Goal: Task Accomplishment & Management: Complete application form

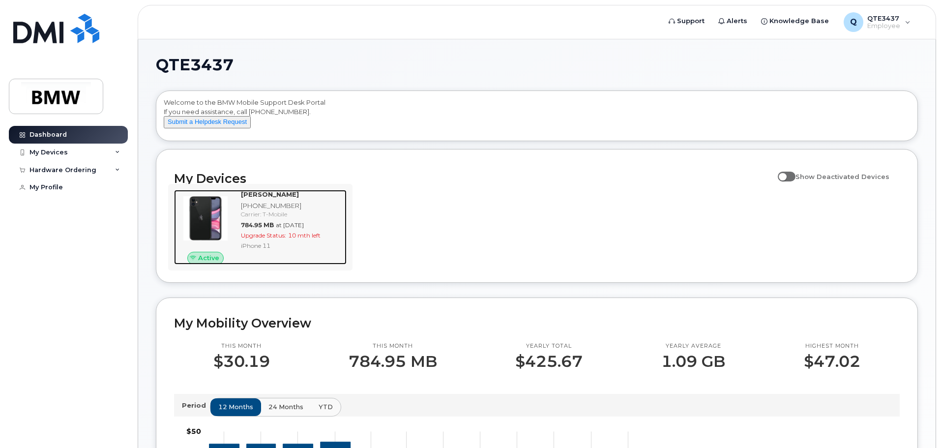
click at [334, 240] on div "Upgrade Status: 10 mth left" at bounding box center [292, 235] width 102 height 8
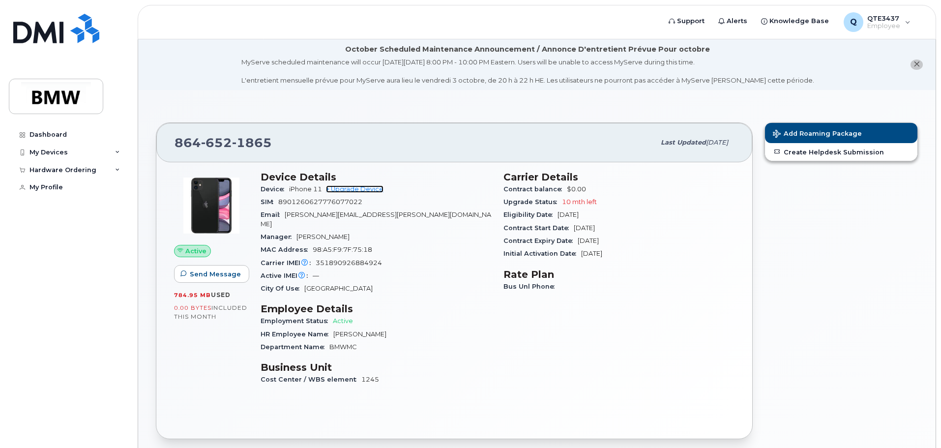
click at [356, 188] on link "+ Upgrade Device" at bounding box center [355, 188] width 58 height 7
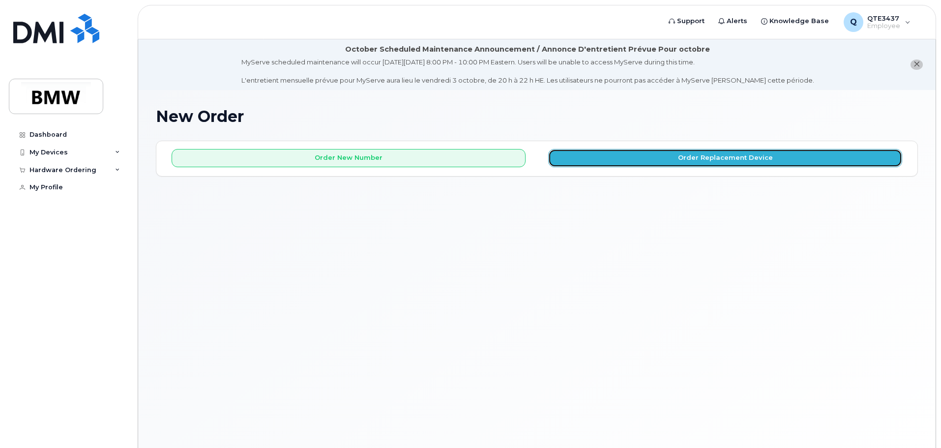
click at [612, 158] on button "Order Replacement Device" at bounding box center [725, 158] width 354 height 18
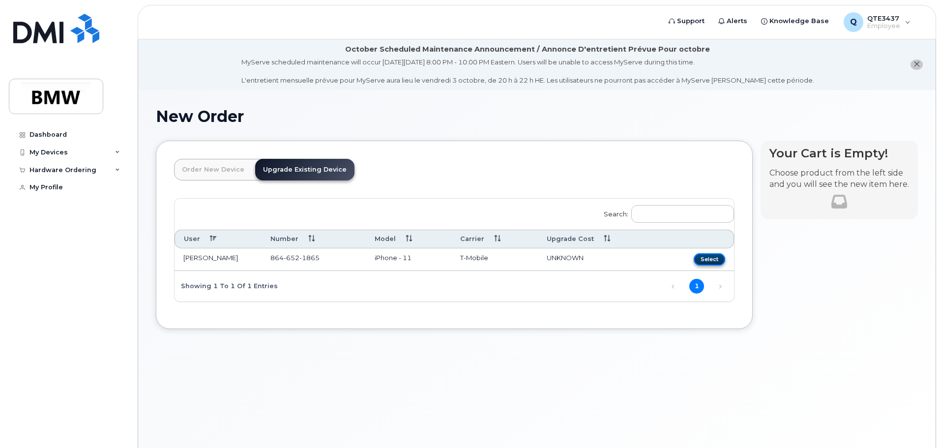
click at [714, 259] on button "Select" at bounding box center [709, 259] width 31 height 12
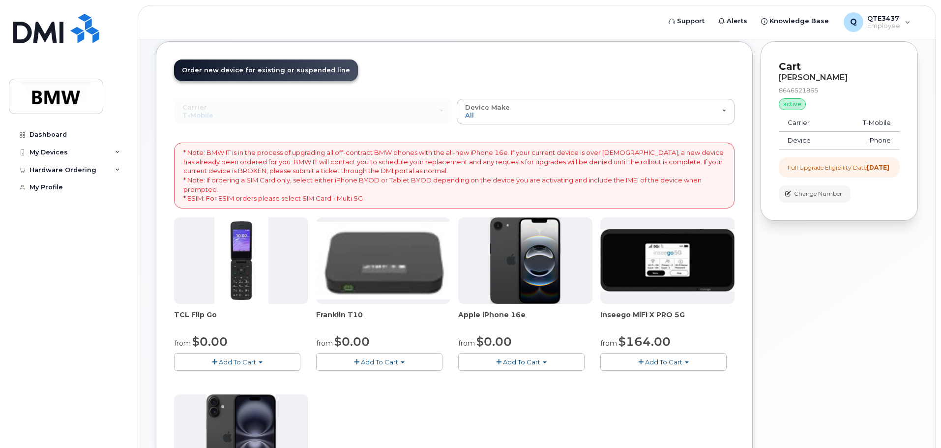
scroll to position [98, 0]
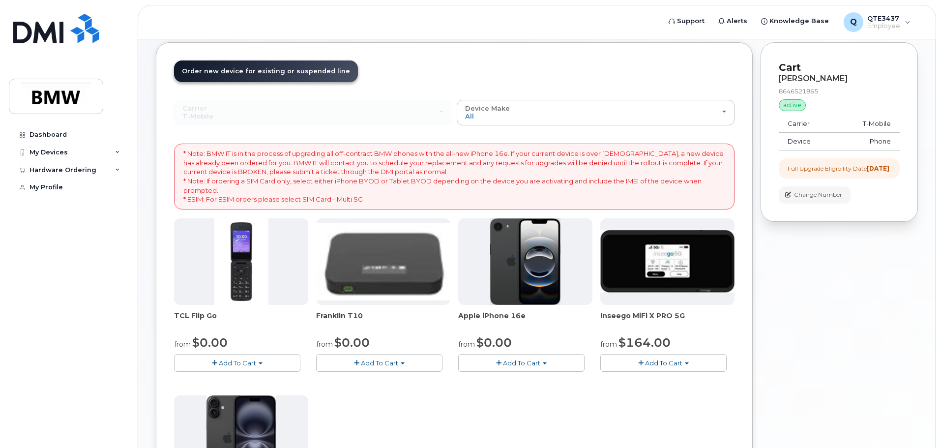
click at [499, 368] on button "Add To Cart" at bounding box center [521, 362] width 126 height 17
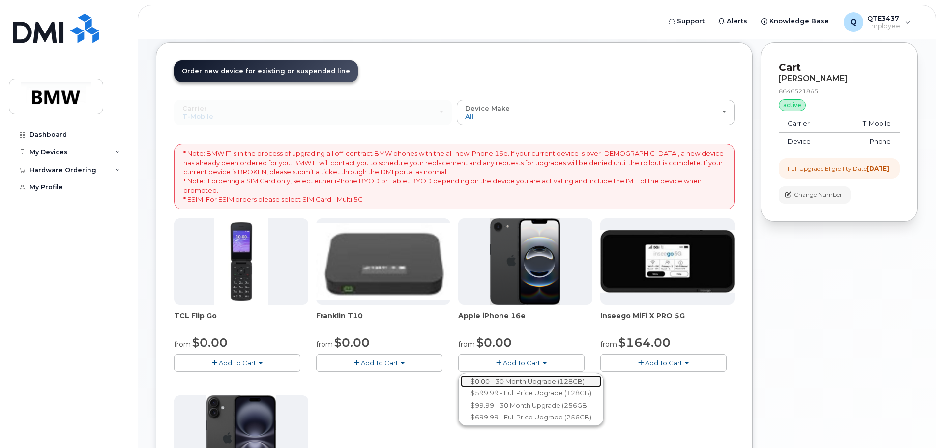
click at [568, 384] on link "$0.00 - 30 Month Upgrade (128GB)" at bounding box center [531, 381] width 141 height 12
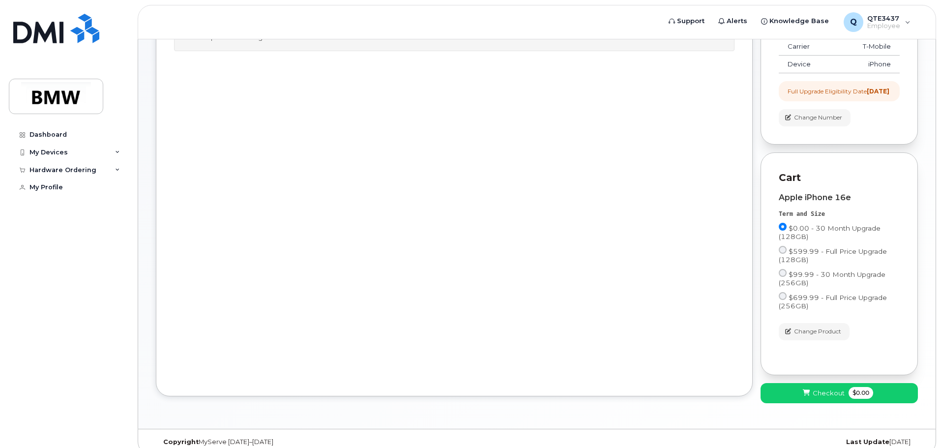
scroll to position [196, 0]
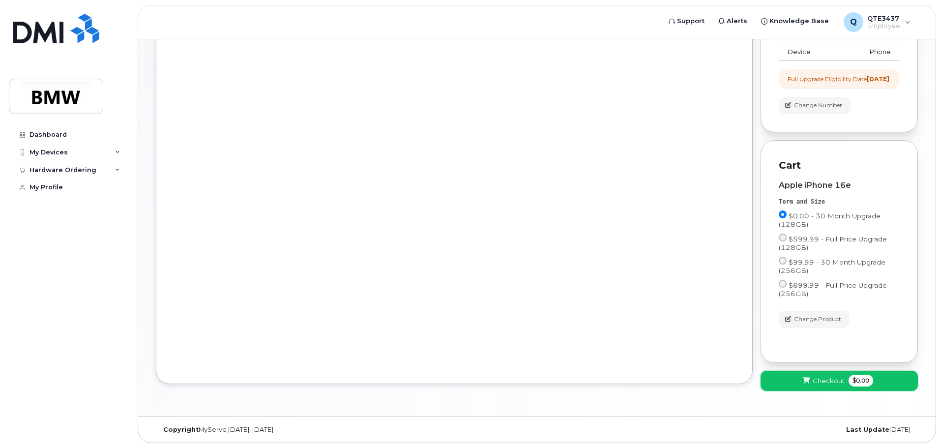
click at [827, 384] on span "Checkout" at bounding box center [829, 380] width 32 height 9
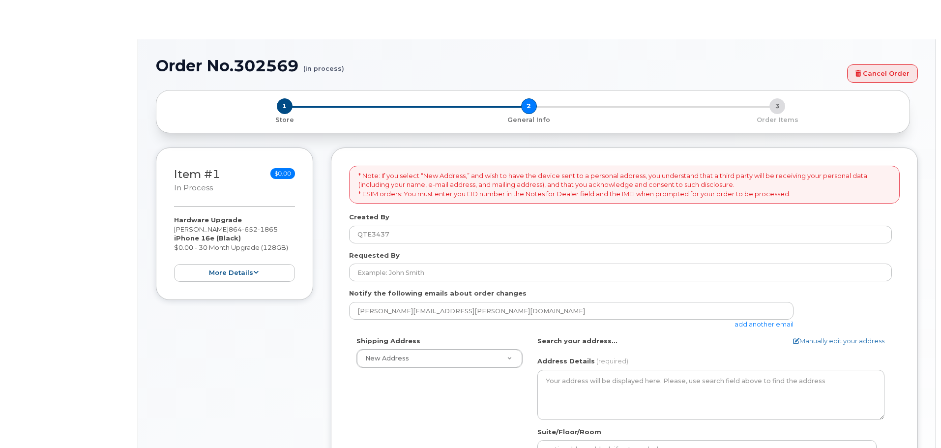
select select
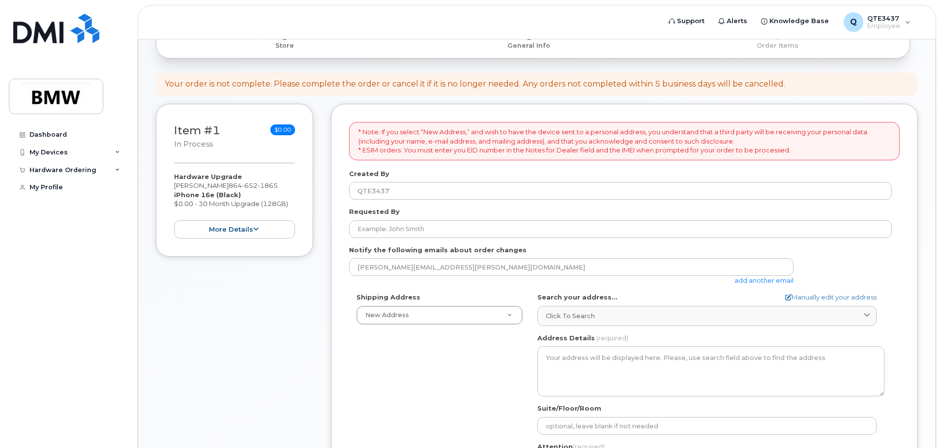
scroll to position [11, 0]
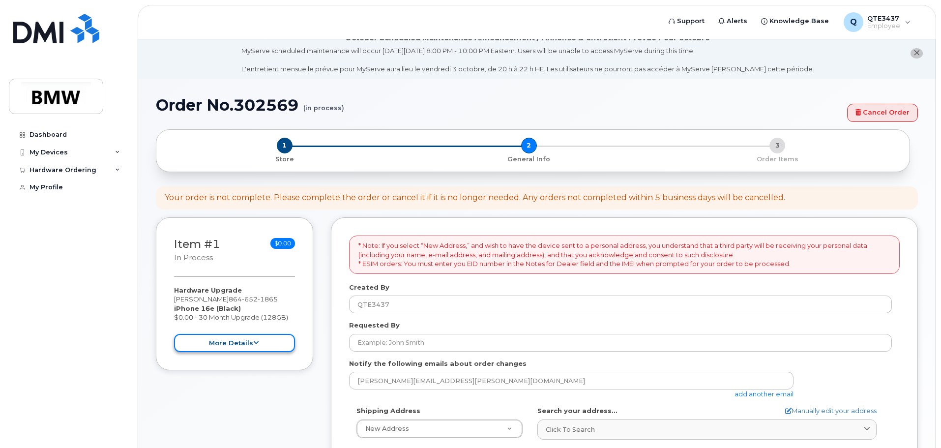
click at [264, 339] on button "more details" at bounding box center [234, 343] width 121 height 18
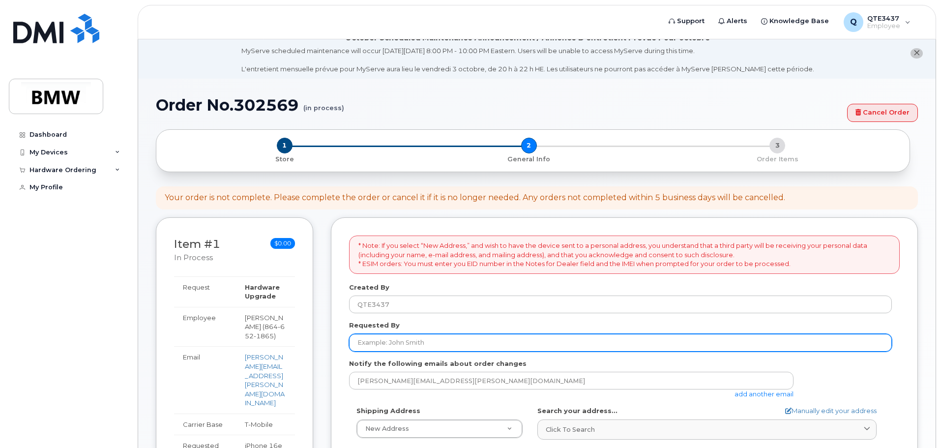
drag, startPoint x: 410, startPoint y: 341, endPoint x: 428, endPoint y: 339, distance: 18.8
click at [410, 341] on input "Requested By" at bounding box center [620, 343] width 543 height 18
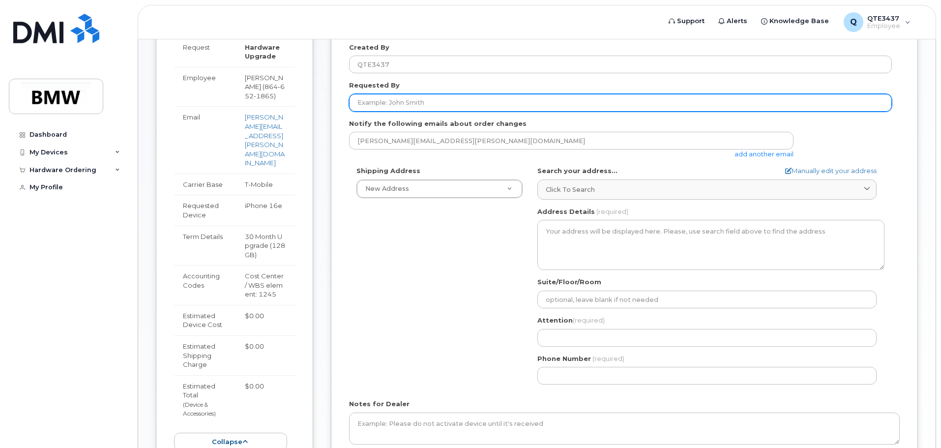
scroll to position [197, 0]
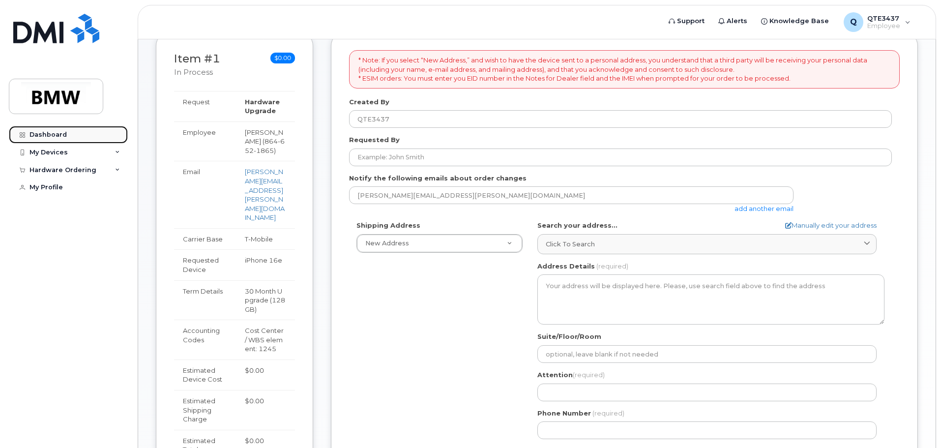
click at [61, 138] on div "Dashboard" at bounding box center [48, 135] width 37 height 8
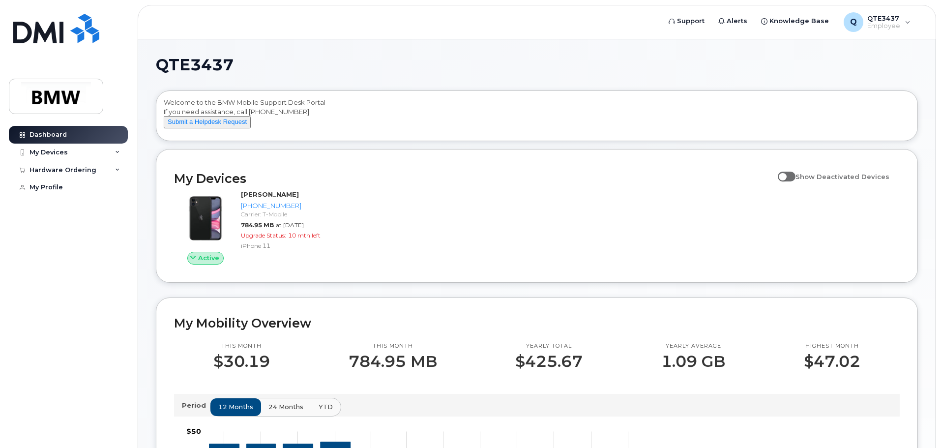
click at [795, 181] on span at bounding box center [787, 177] width 18 height 10
click at [786, 175] on input "Show Deactivated Devices" at bounding box center [782, 171] width 8 height 8
click at [795, 181] on span at bounding box center [787, 177] width 18 height 10
click at [786, 175] on input "Show Deactivated Devices" at bounding box center [782, 171] width 8 height 8
checkbox input "false"
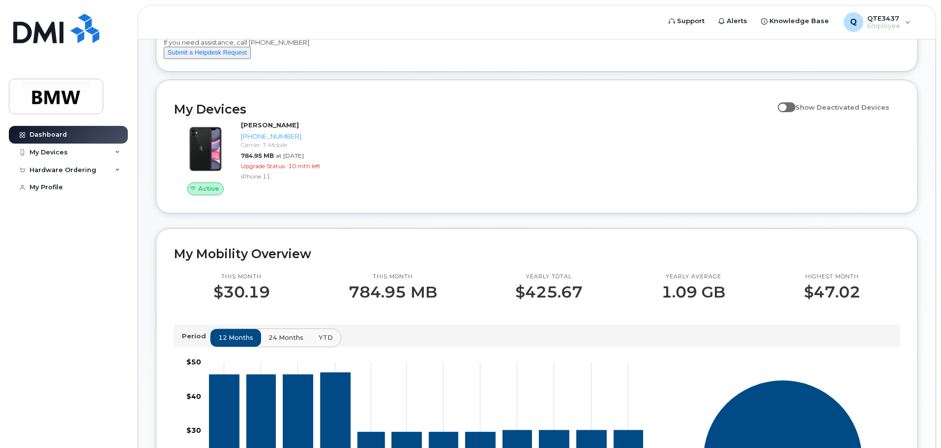
scroll to position [54, 0]
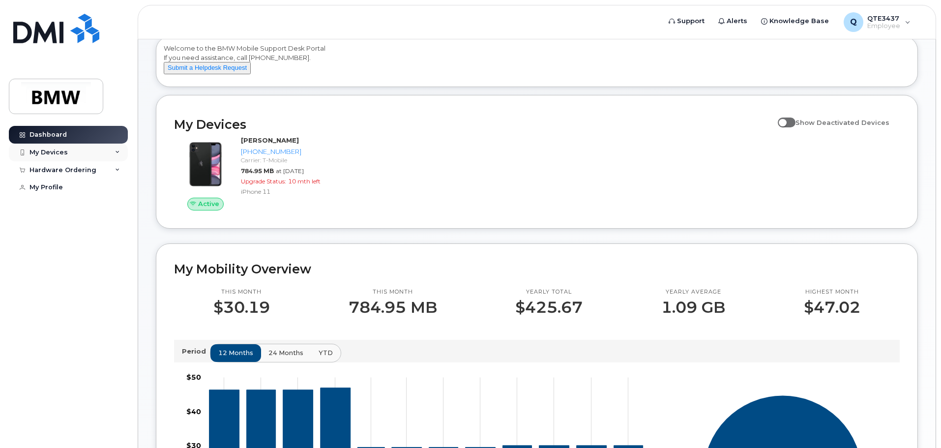
click at [120, 154] on icon at bounding box center [117, 152] width 5 height 5
click at [118, 226] on icon at bounding box center [117, 223] width 5 height 5
click at [67, 155] on div "My Devices" at bounding box center [68, 153] width 119 height 18
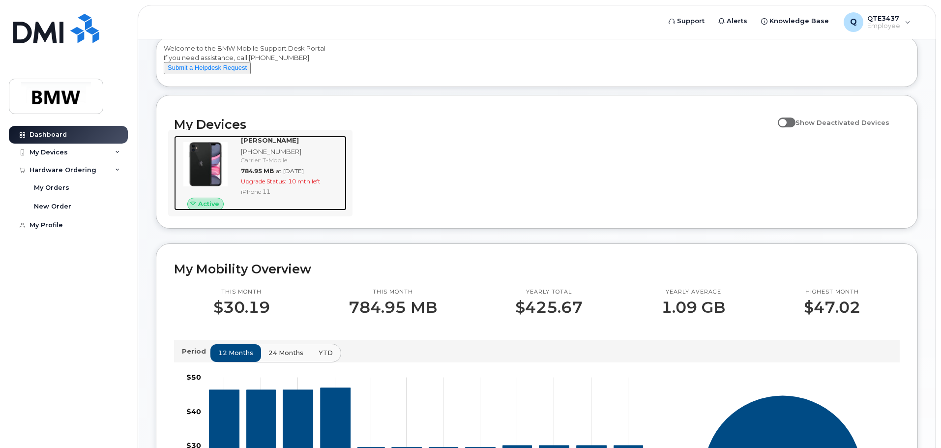
click at [256, 174] on div "Eva McLeod 864-652-1865 Carrier: T-Mobile 784.95 MB at Sep 01, 2025 Upgrade Sta…" at bounding box center [292, 173] width 110 height 75
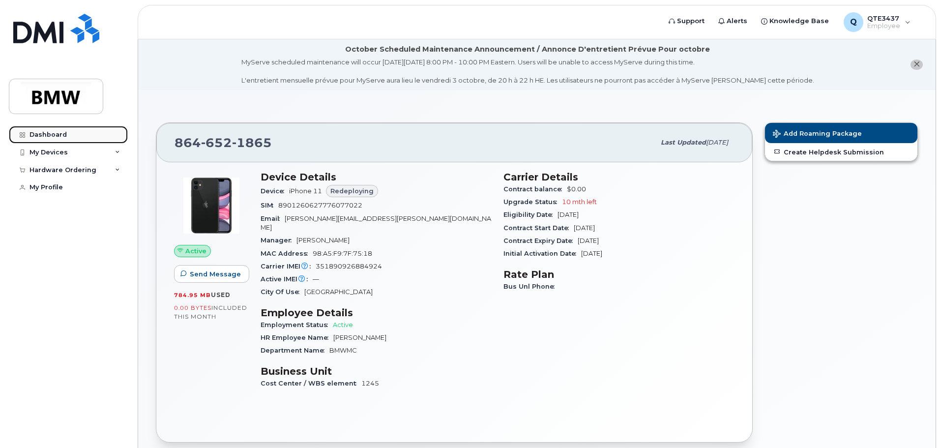
click at [76, 133] on link "Dashboard" at bounding box center [68, 135] width 119 height 18
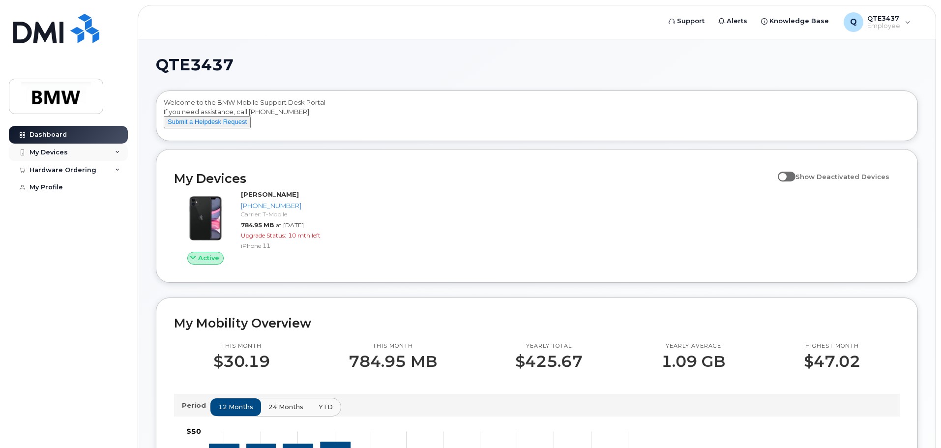
click at [120, 154] on div "My Devices" at bounding box center [68, 153] width 119 height 18
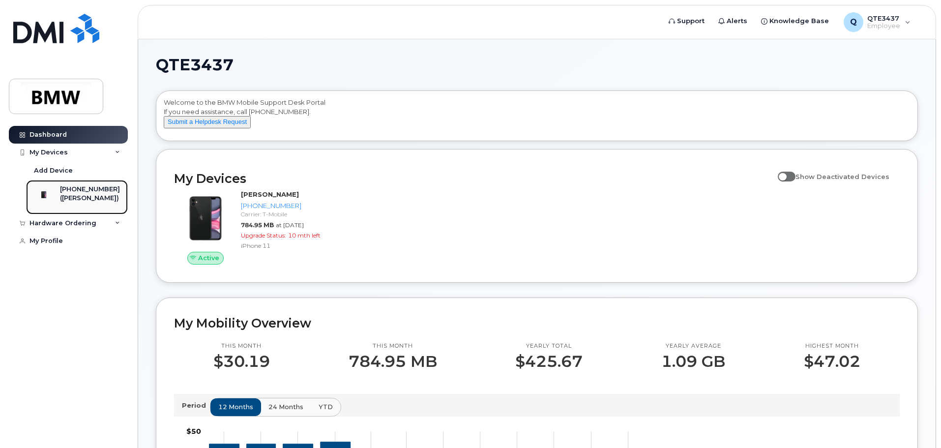
click at [101, 204] on div "864-652-1865 (Eva McLeod)" at bounding box center [90, 197] width 60 height 25
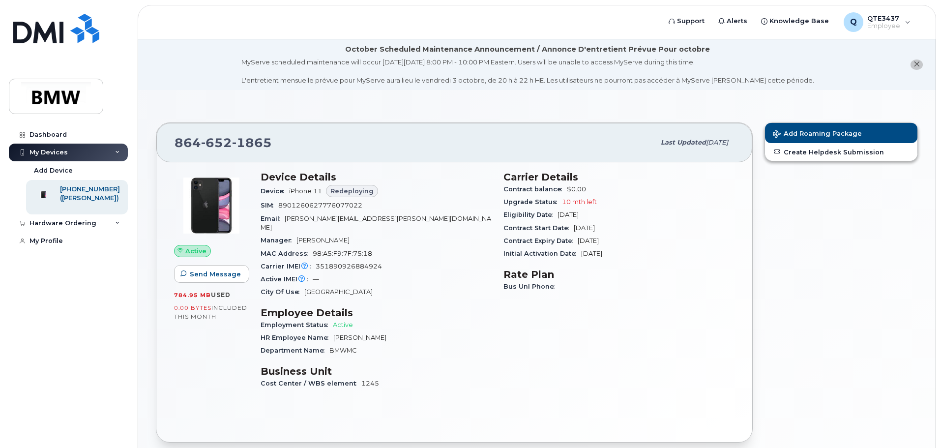
click at [217, 193] on img at bounding box center [211, 205] width 59 height 59
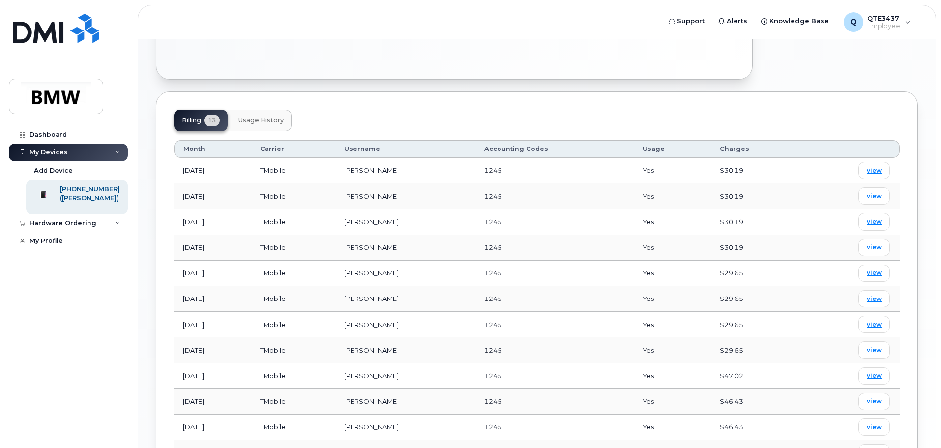
scroll to position [474, 0]
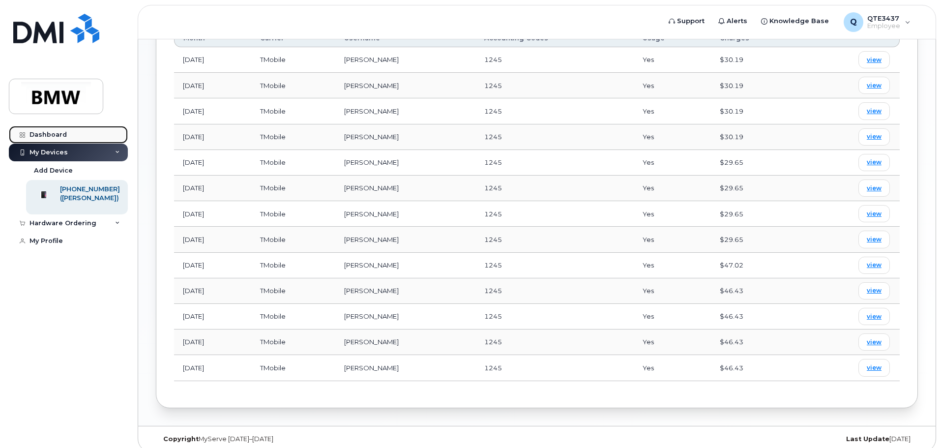
click at [61, 137] on div "Dashboard" at bounding box center [48, 135] width 37 height 8
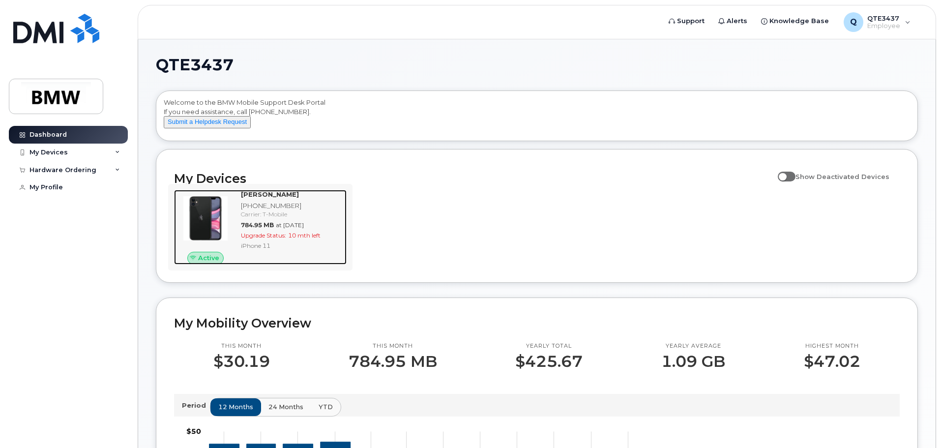
click at [267, 211] on div "[PHONE_NUMBER]" at bounding box center [292, 205] width 102 height 9
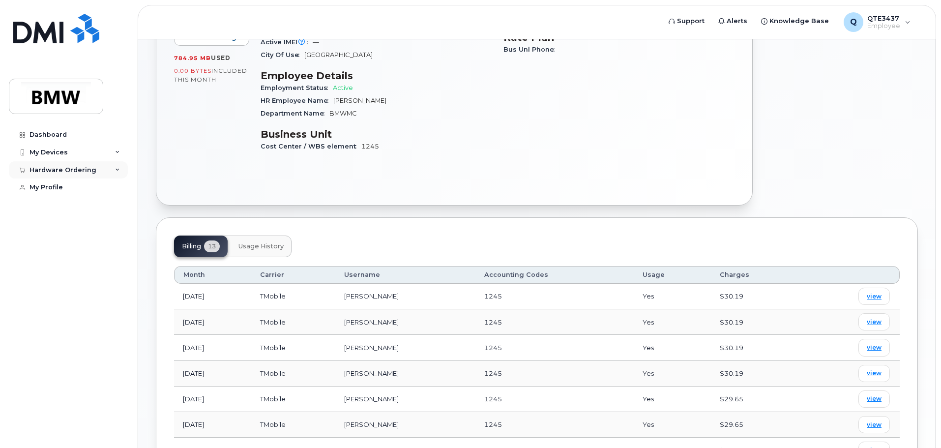
scroll to position [228, 0]
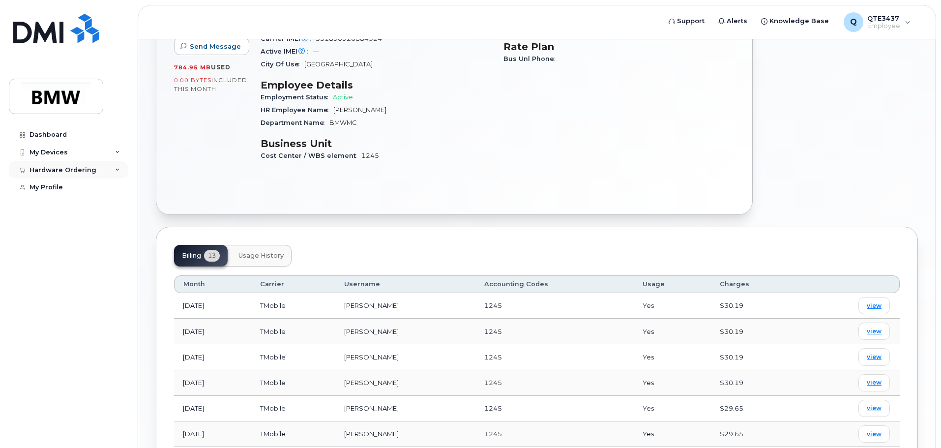
click at [118, 170] on icon at bounding box center [117, 170] width 5 height 5
click at [58, 202] on link "New Order" at bounding box center [77, 206] width 102 height 19
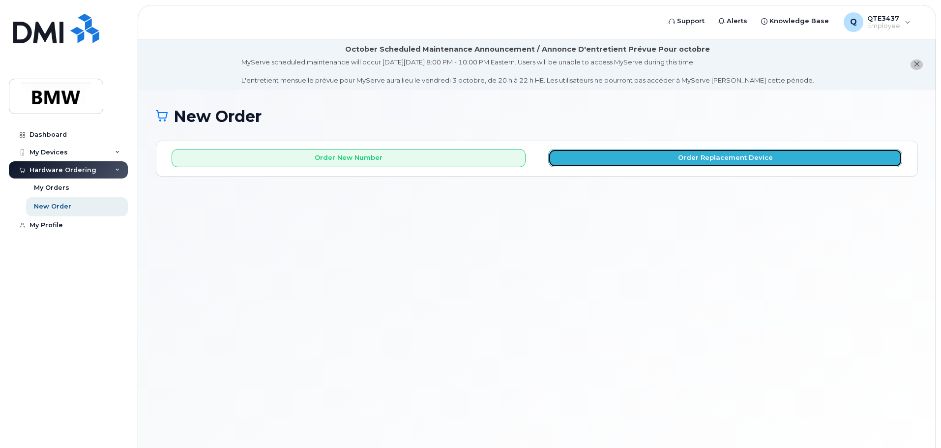
click at [591, 161] on button "Order Replacement Device" at bounding box center [725, 158] width 354 height 18
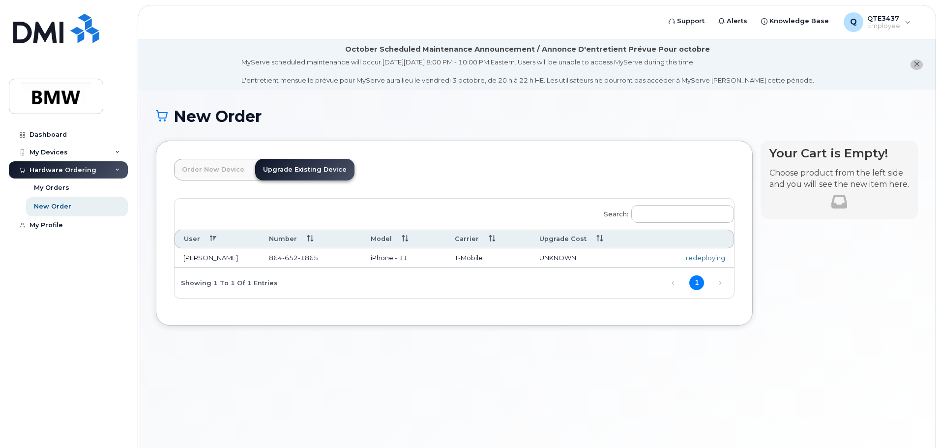
click at [325, 169] on link "Upgrade Existing Device" at bounding box center [304, 170] width 99 height 22
click at [218, 239] on th "User" at bounding box center [218, 239] width 86 height 18
click at [207, 256] on td "[PERSON_NAME]" at bounding box center [218, 258] width 86 height 20
click at [207, 172] on link "Order New Device" at bounding box center [213, 170] width 78 height 22
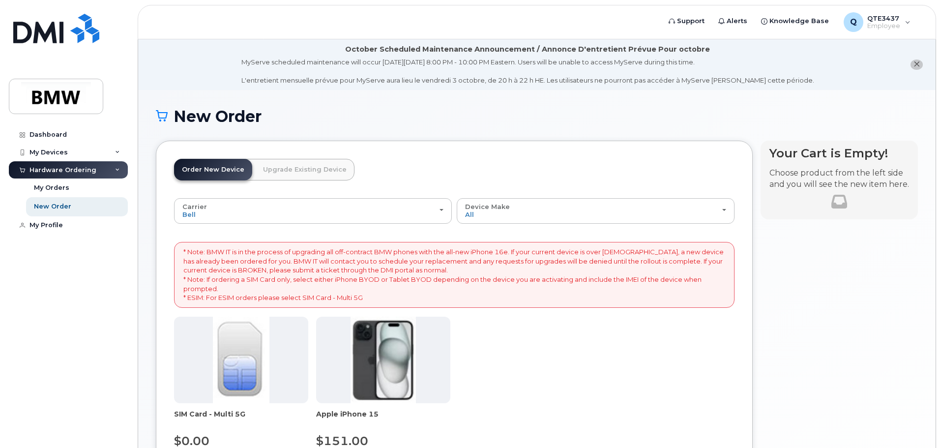
click at [268, 166] on link "Upgrade Existing Device" at bounding box center [304, 170] width 99 height 22
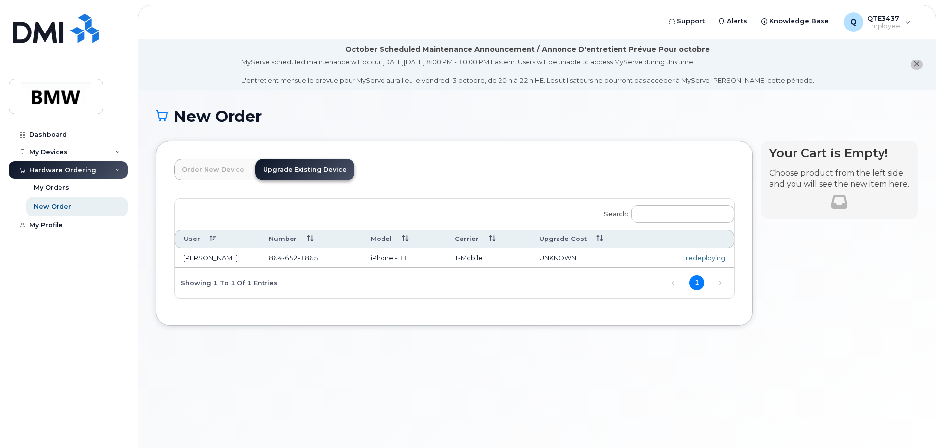
click at [700, 258] on div "redeploying" at bounding box center [691, 257] width 67 height 9
click at [896, 20] on span "QTE3437" at bounding box center [884, 18] width 33 height 8
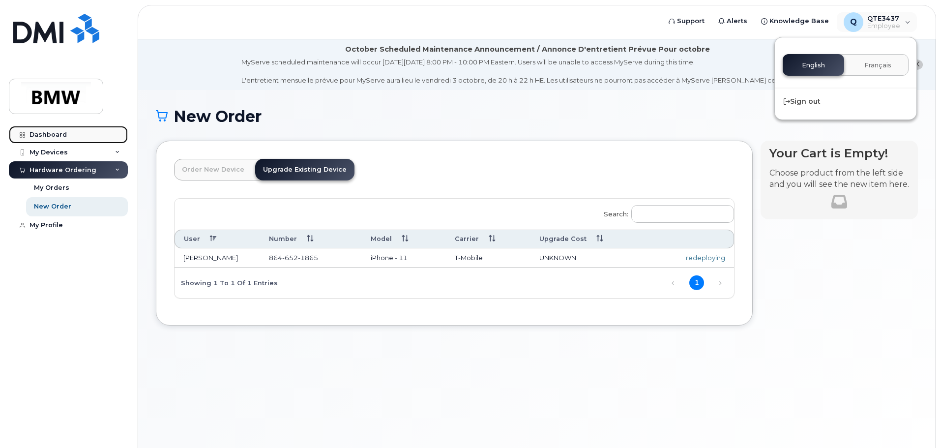
click at [44, 137] on div "Dashboard" at bounding box center [48, 135] width 37 height 8
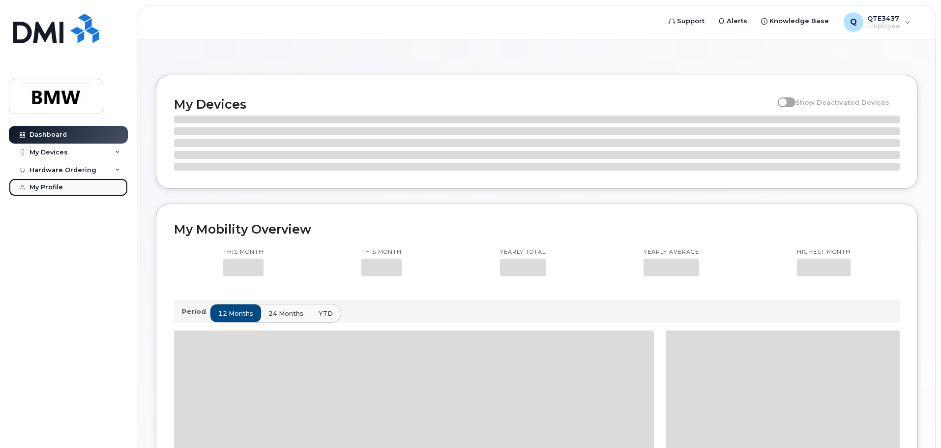
click at [56, 184] on div "My Profile" at bounding box center [46, 187] width 33 height 8
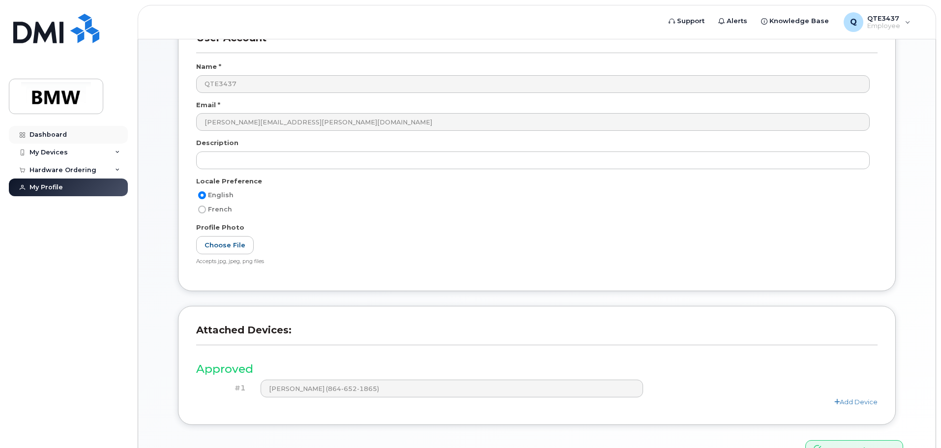
scroll to position [39, 0]
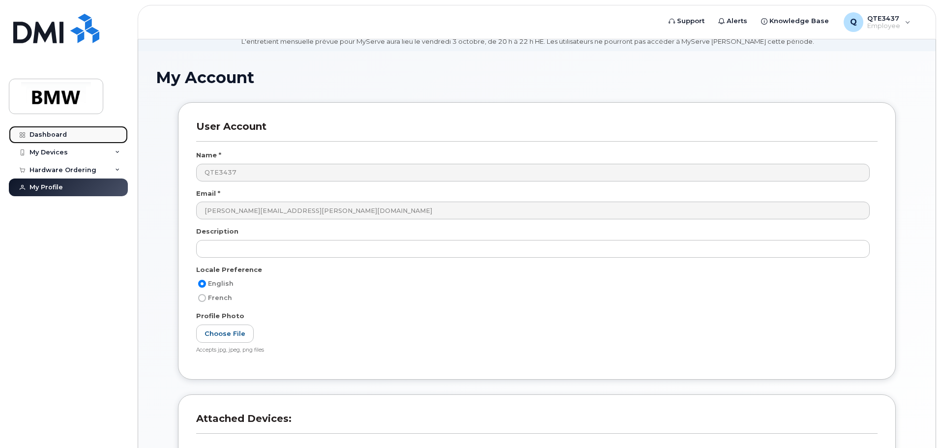
click at [49, 134] on div "Dashboard" at bounding box center [48, 135] width 37 height 8
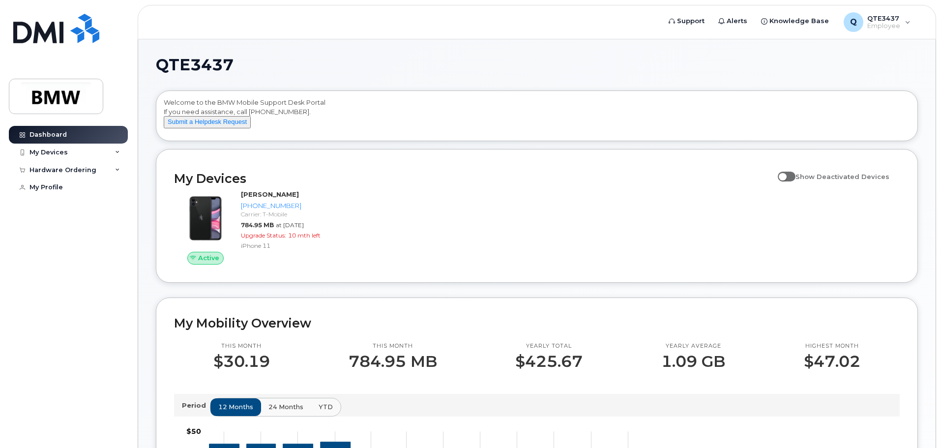
click at [796, 181] on span at bounding box center [787, 177] width 18 height 10
click at [786, 175] on input "Show Deactivated Devices" at bounding box center [782, 171] width 8 height 8
click at [796, 181] on span at bounding box center [787, 177] width 18 height 10
click at [786, 175] on input "Show Deactivated Devices" at bounding box center [782, 171] width 8 height 8
checkbox input "false"
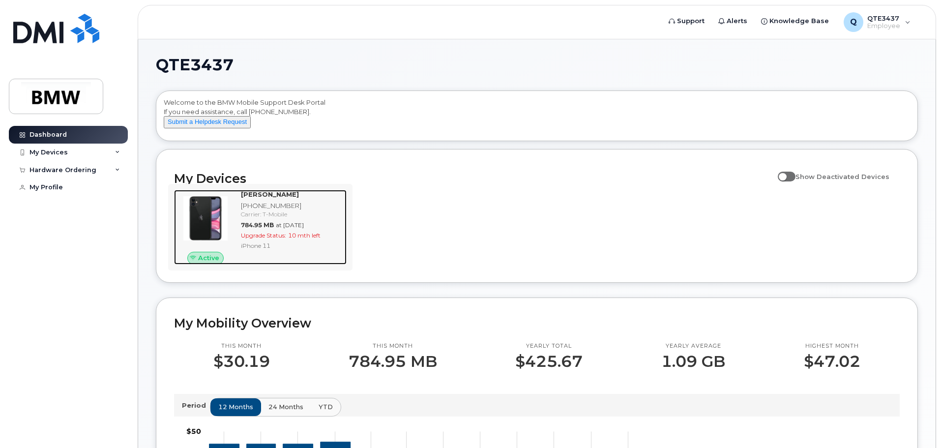
click at [261, 211] on div "[PHONE_NUMBER]" at bounding box center [292, 205] width 102 height 9
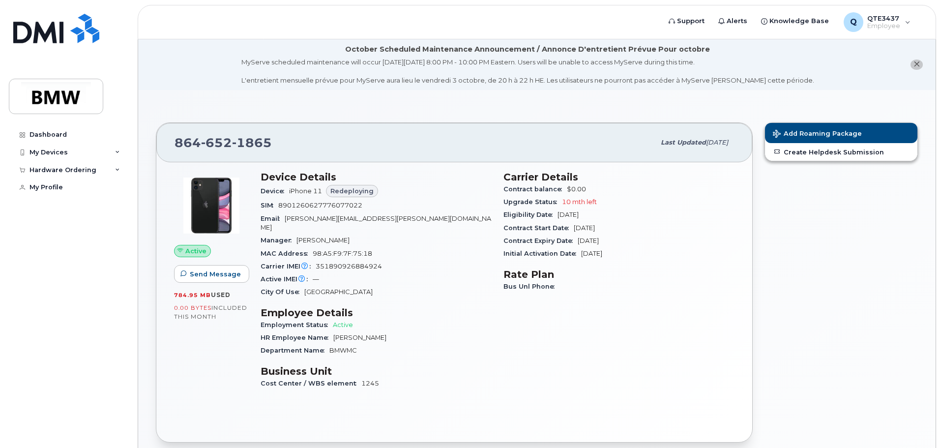
click at [356, 193] on span "Redeploying" at bounding box center [352, 190] width 43 height 9
click at [790, 26] on span "Knowledge Base" at bounding box center [800, 21] width 60 height 10
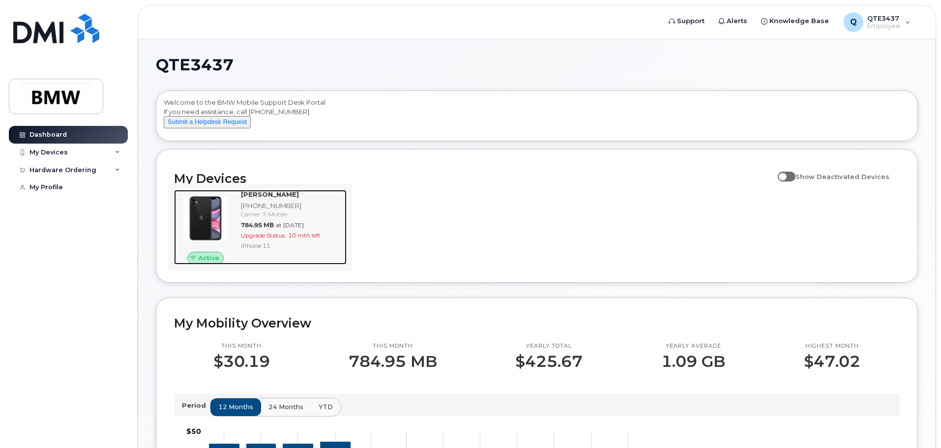
click at [226, 221] on img at bounding box center [205, 218] width 47 height 47
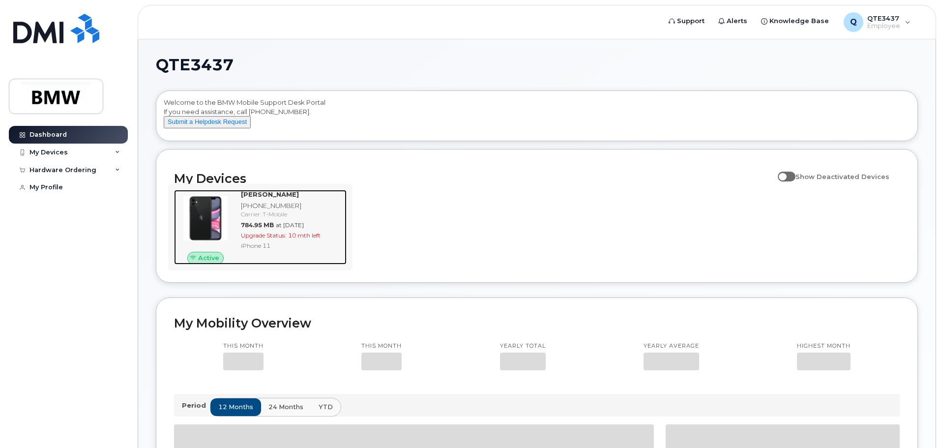
click at [290, 239] on span "10 mth left" at bounding box center [304, 235] width 32 height 7
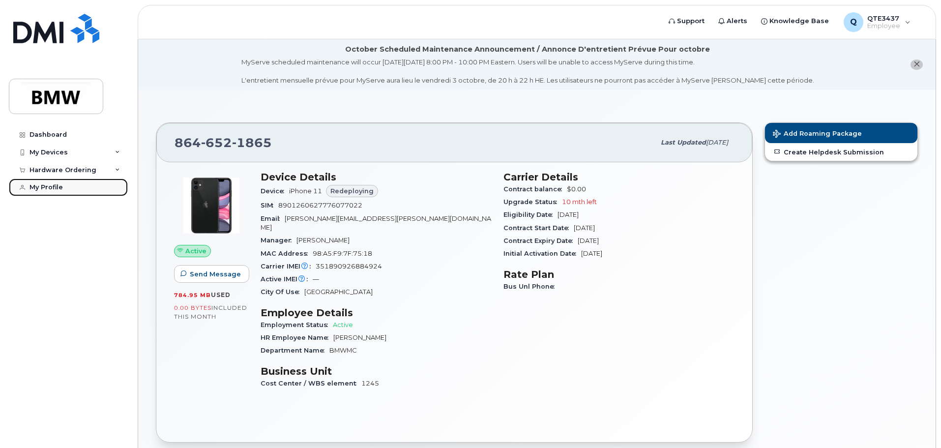
click at [58, 189] on div "My Profile" at bounding box center [46, 187] width 33 height 8
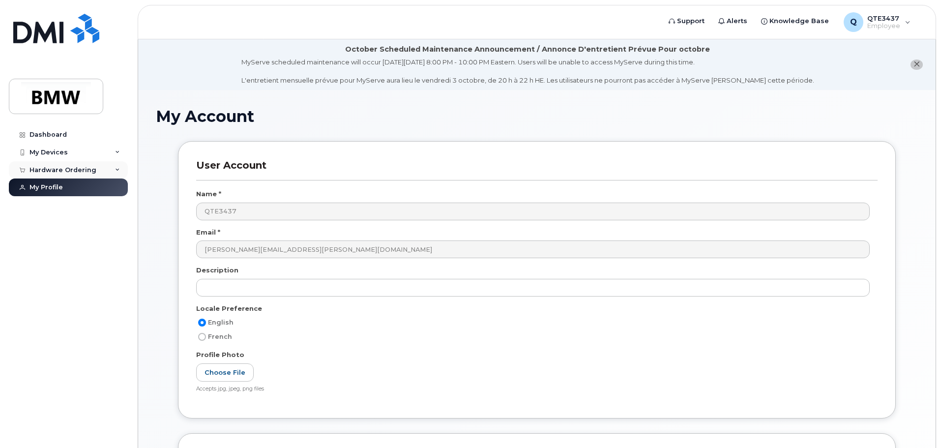
click at [107, 166] on div "Hardware Ordering" at bounding box center [68, 170] width 119 height 18
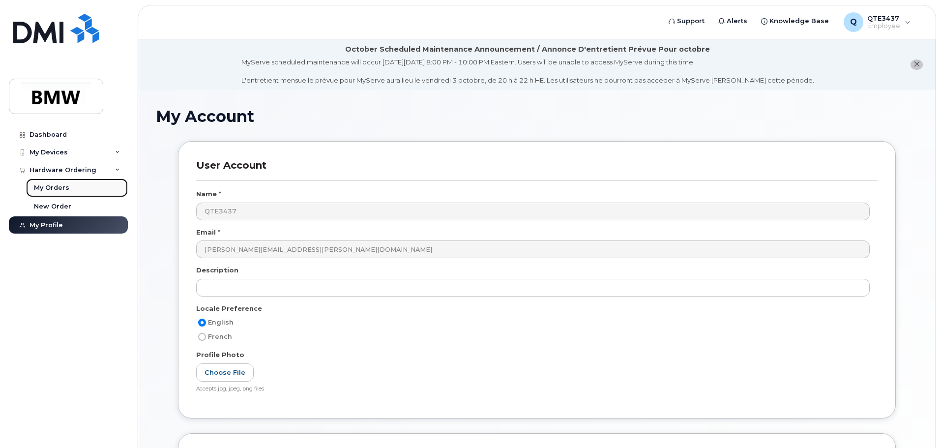
click at [59, 190] on div "My Orders" at bounding box center [51, 187] width 35 height 9
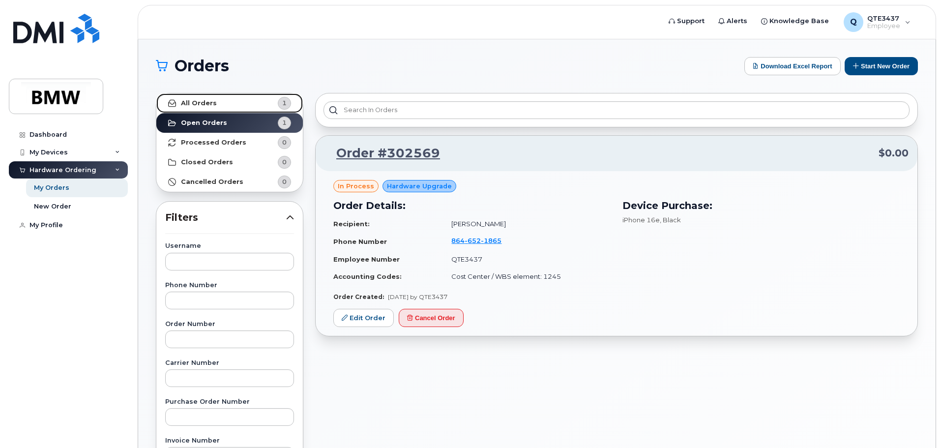
click at [226, 104] on link "All Orders 1" at bounding box center [229, 103] width 147 height 20
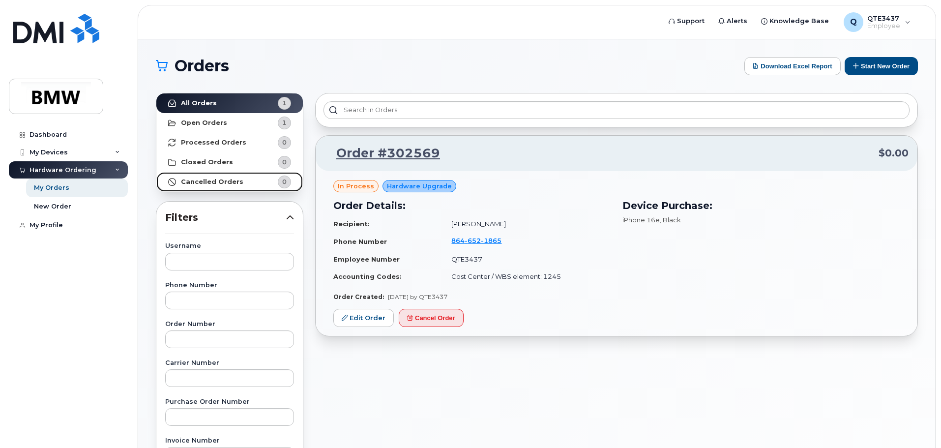
click at [202, 177] on link "Cancelled Orders 0" at bounding box center [229, 182] width 147 height 20
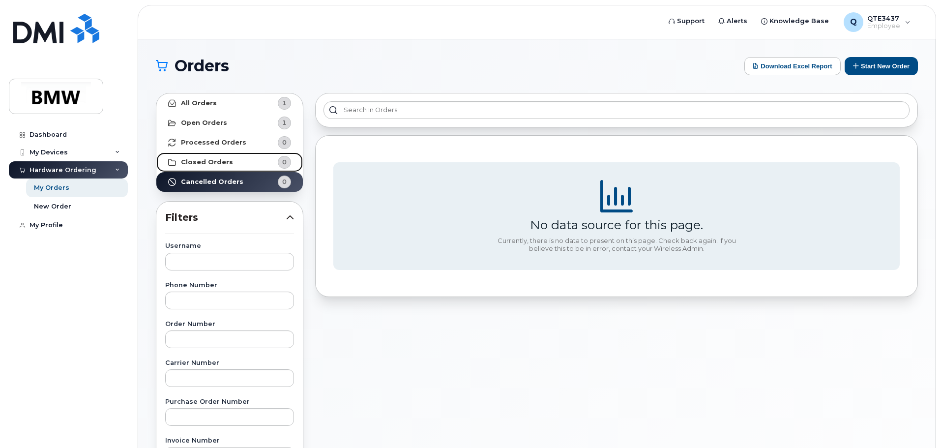
click at [226, 156] on link "Closed Orders 0" at bounding box center [229, 162] width 147 height 20
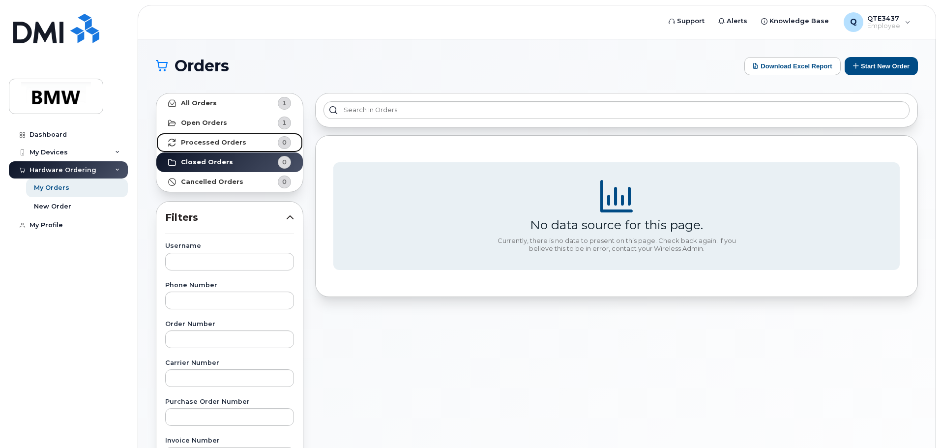
click at [229, 139] on strong "Processed Orders" at bounding box center [213, 143] width 65 height 8
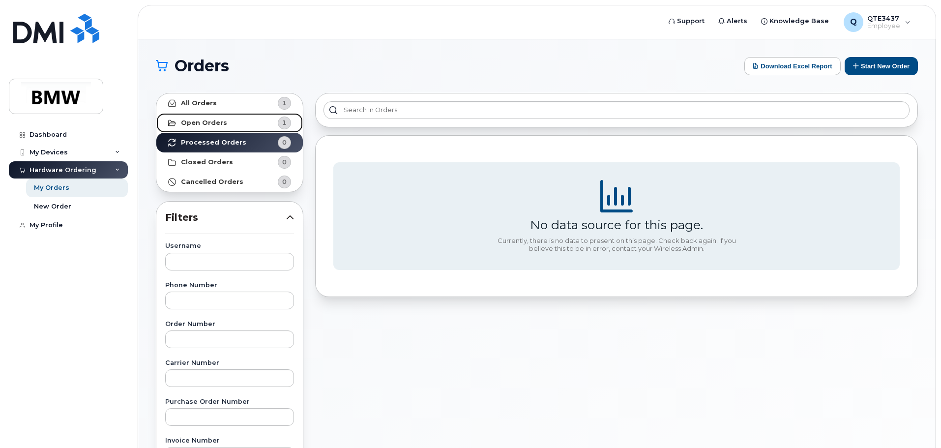
click at [229, 124] on link "Open Orders 1" at bounding box center [229, 123] width 147 height 20
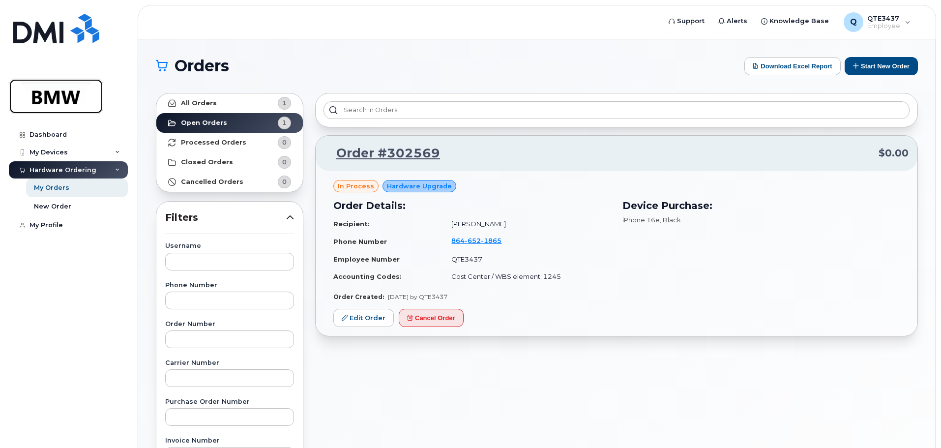
click at [48, 90] on img at bounding box center [56, 96] width 76 height 29
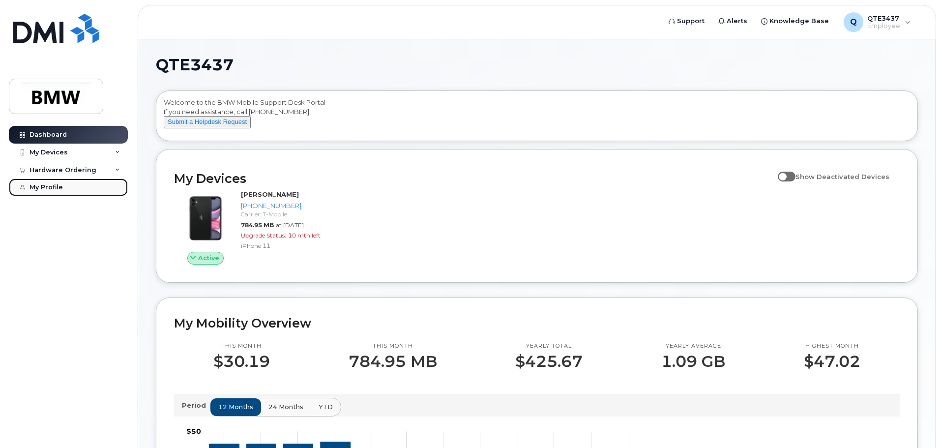
click at [54, 185] on div "My Profile" at bounding box center [46, 187] width 33 height 8
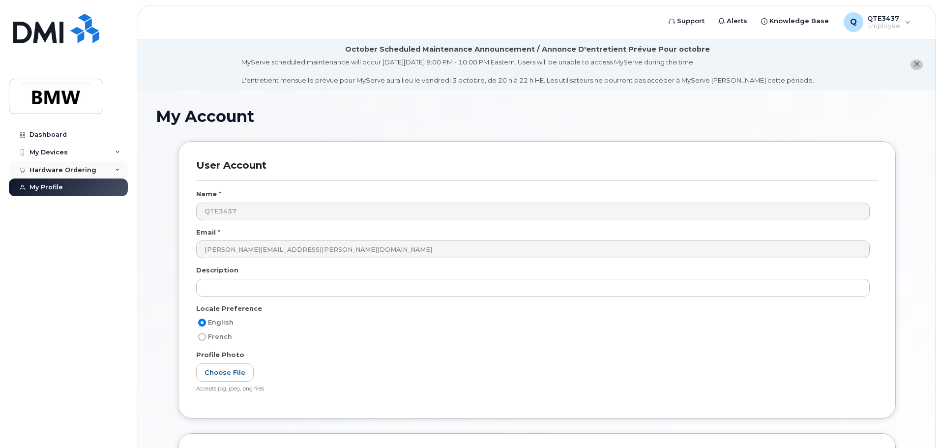
click at [114, 172] on div "Hardware Ordering" at bounding box center [68, 170] width 119 height 18
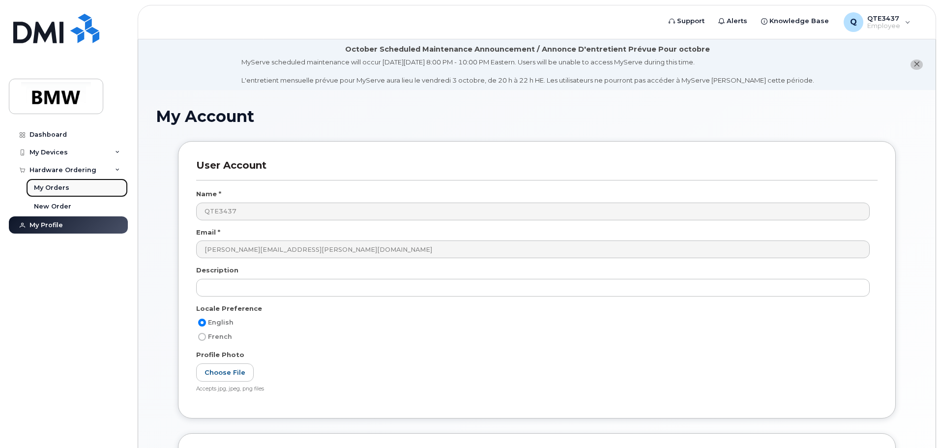
click at [53, 189] on div "My Orders" at bounding box center [51, 187] width 35 height 9
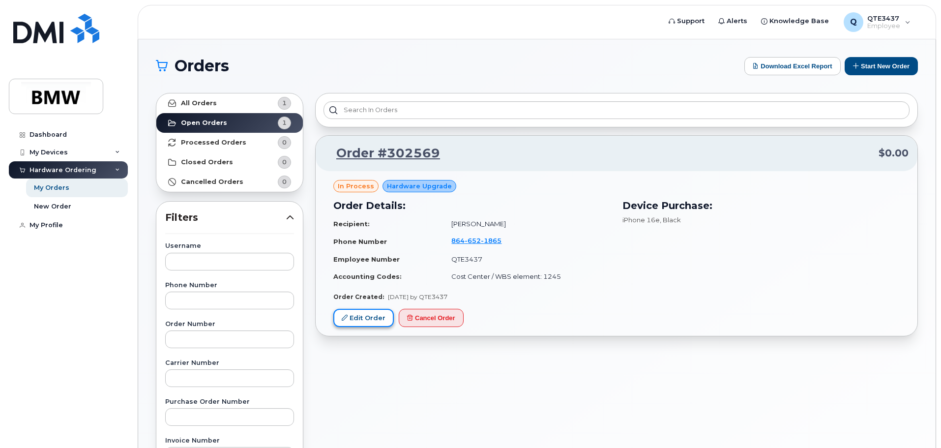
click at [348, 316] on link "Edit Order" at bounding box center [363, 318] width 60 height 18
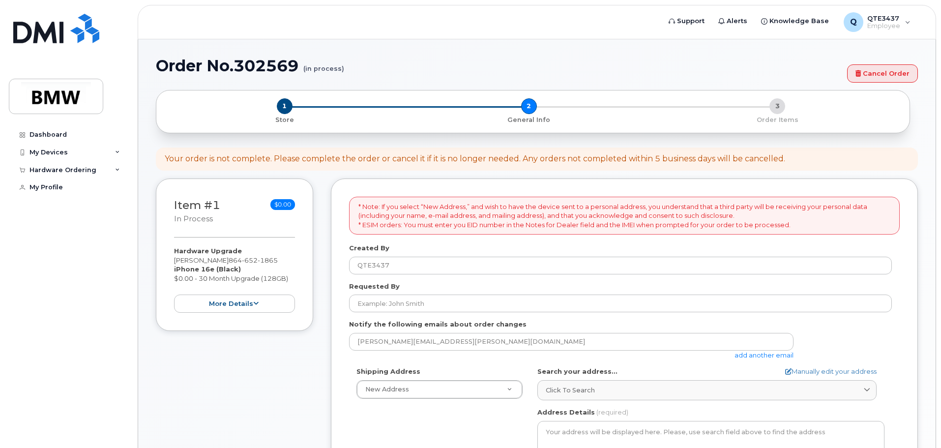
select select
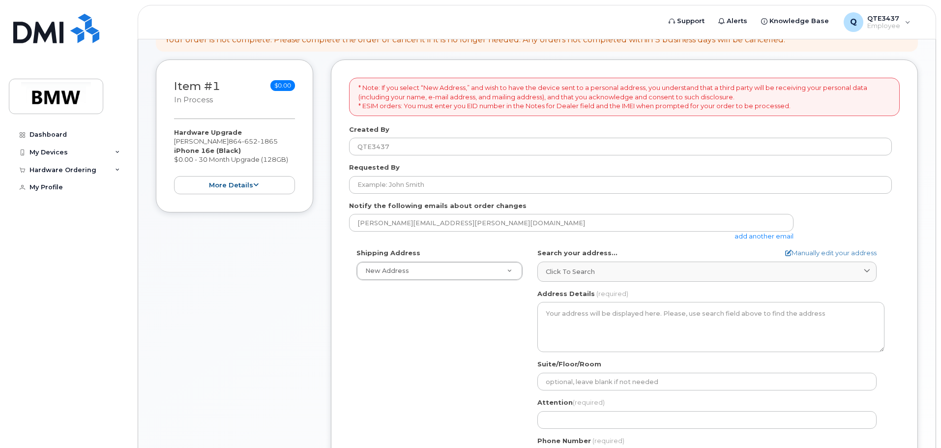
scroll to position [148, 0]
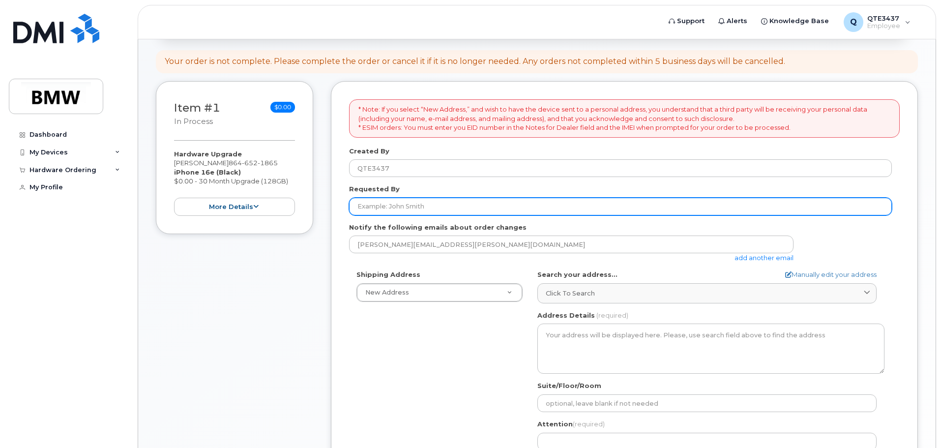
click at [444, 212] on input "Requested By" at bounding box center [620, 207] width 543 height 18
type input "[PERSON_NAME]"
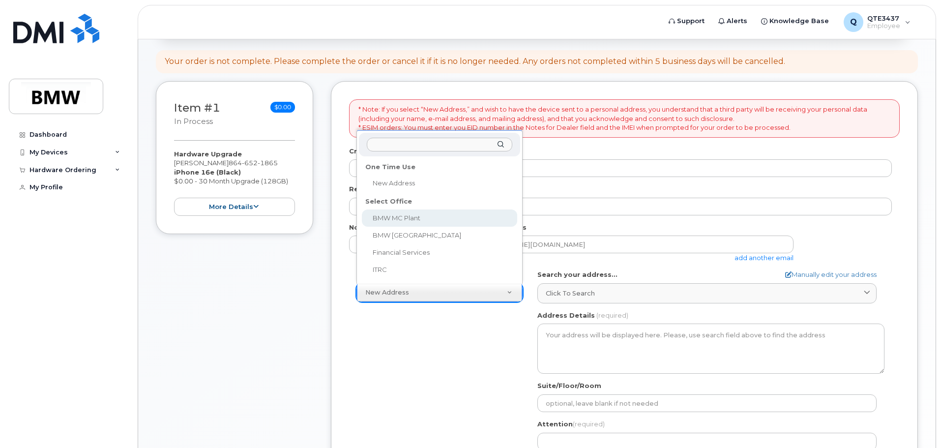
select select
type textarea "1400 Highway 101 S GREER SC 29651-6731 UNITED STATES Greer South Carolina 29651…"
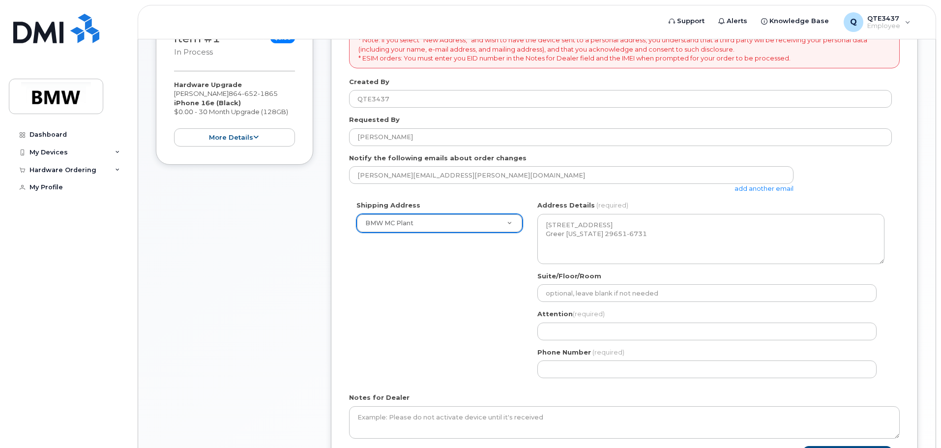
scroll to position [246, 0]
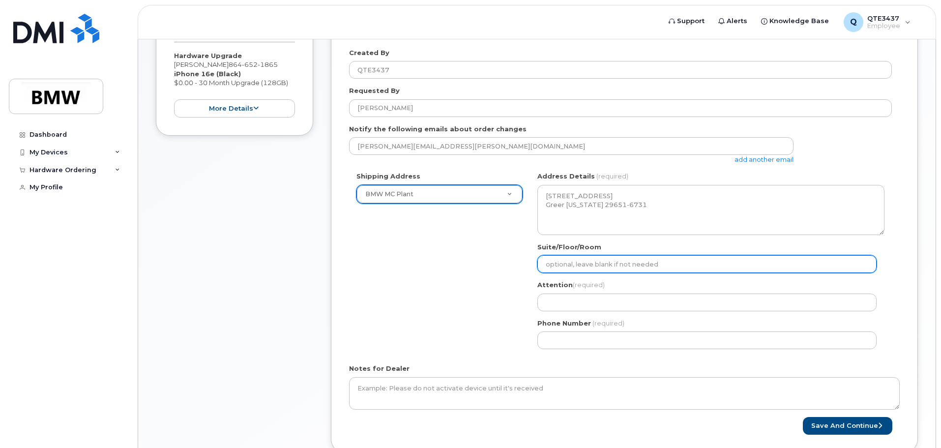
click at [661, 261] on input "Suite/Floor/Room" at bounding box center [707, 264] width 339 height 18
select select
type input "O"
select select
type input "Of"
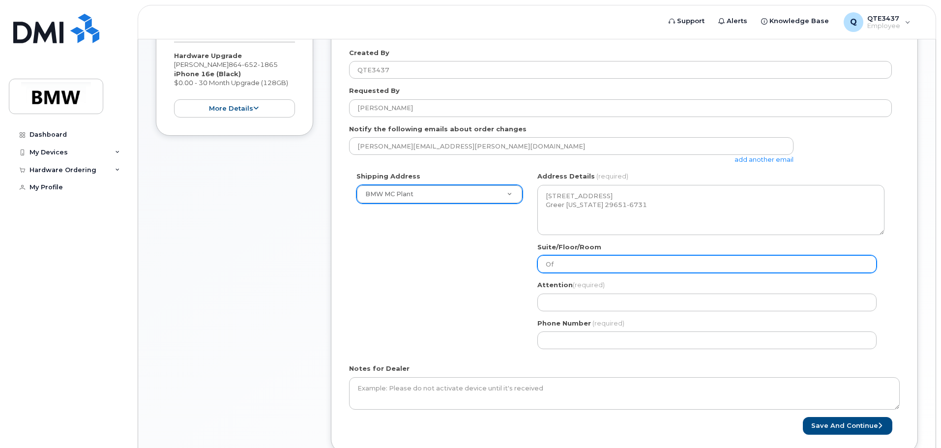
select select
type input "Off"
select select
type input "Offic"
select select
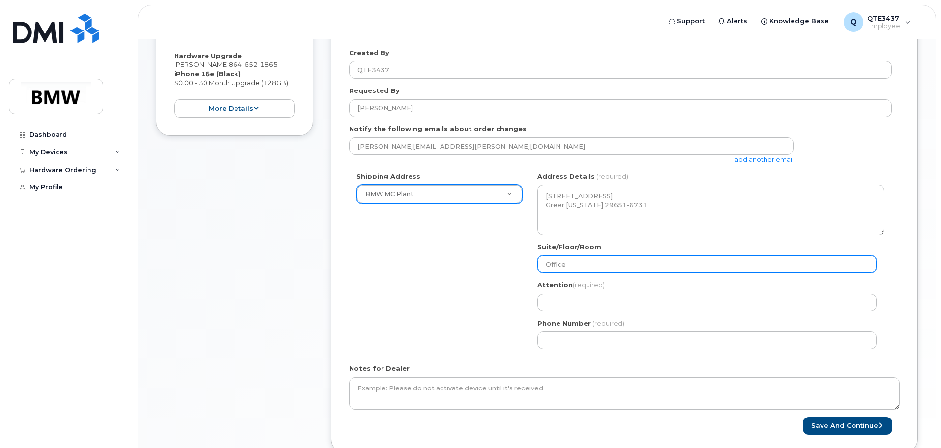
type input "Office"
select select
type input "Office A"
select select
type input "Office Ar"
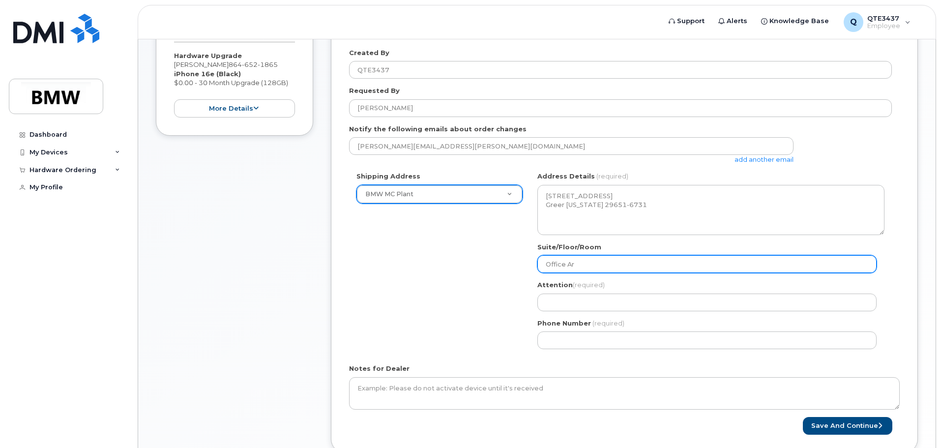
select select
type input "Office Are"
select select
type input "Office Area"
select select
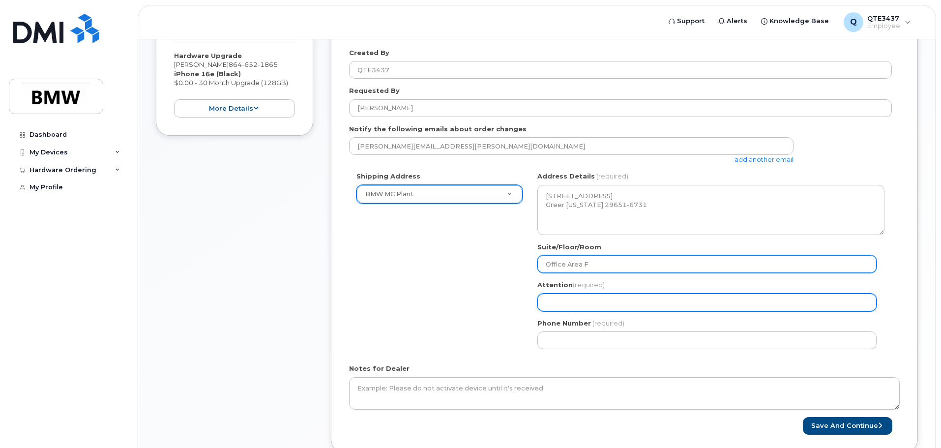
type input "Office Area F"
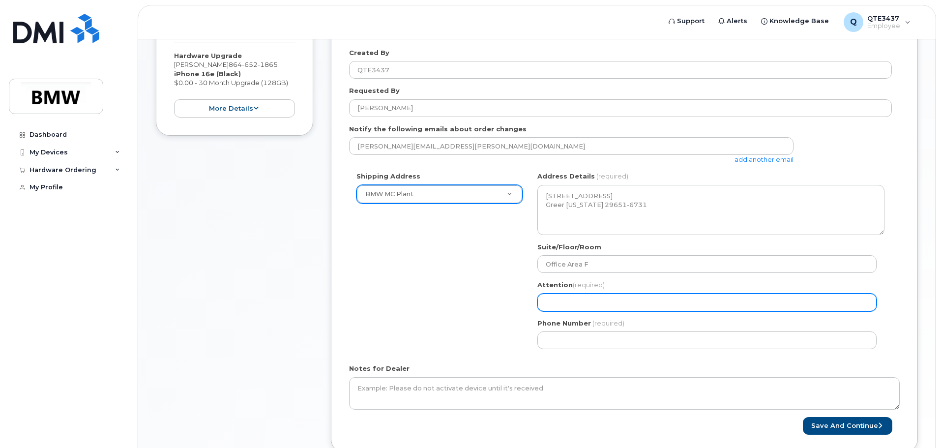
click at [585, 296] on input "Attention (required)" at bounding box center [707, 303] width 339 height 18
select select
type input "E"
select select
type input "Em"
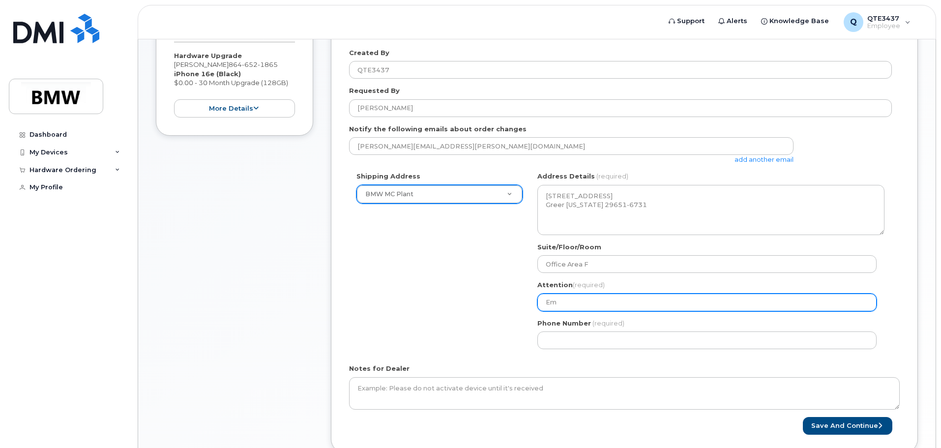
select select
type input "Emi"
select select
type input "Emil"
select select
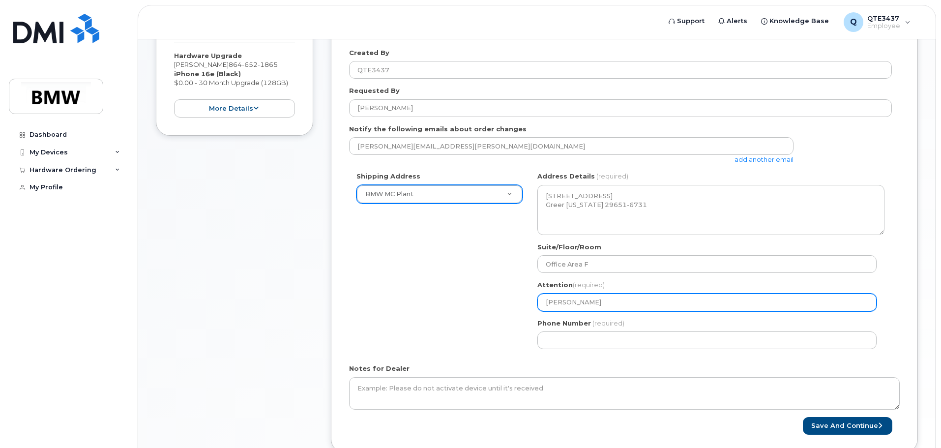
type input "Emile"
select select
type input "Emilee"
select select
type input "Emilee D"
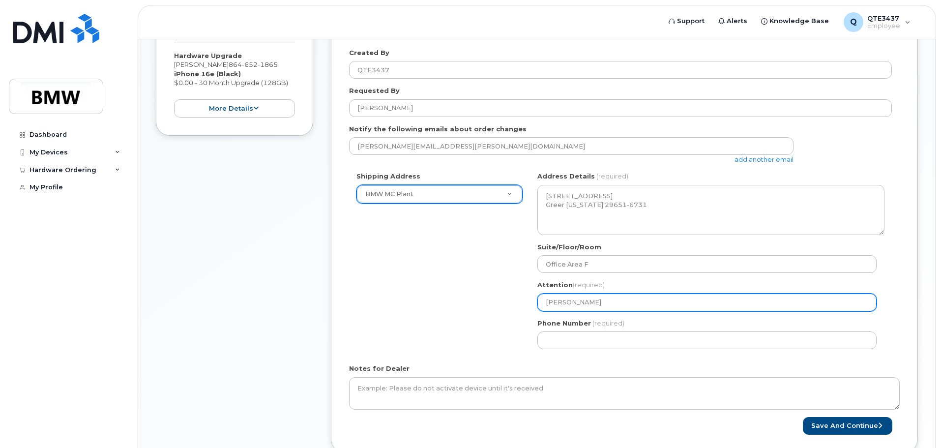
select select
type input "Emilee Da"
select select
type input "Emilee Dav"
select select
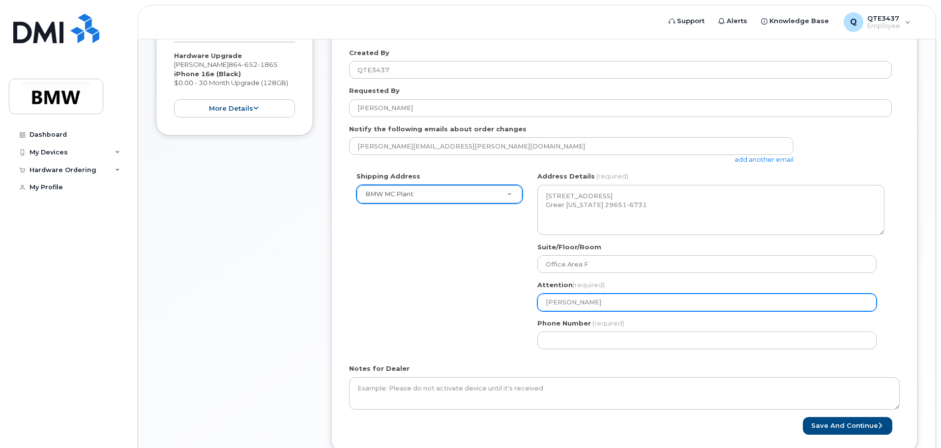
type input "Emilee Davi"
select select
type input "Emilee David"
select select
type input "Emilee Davids"
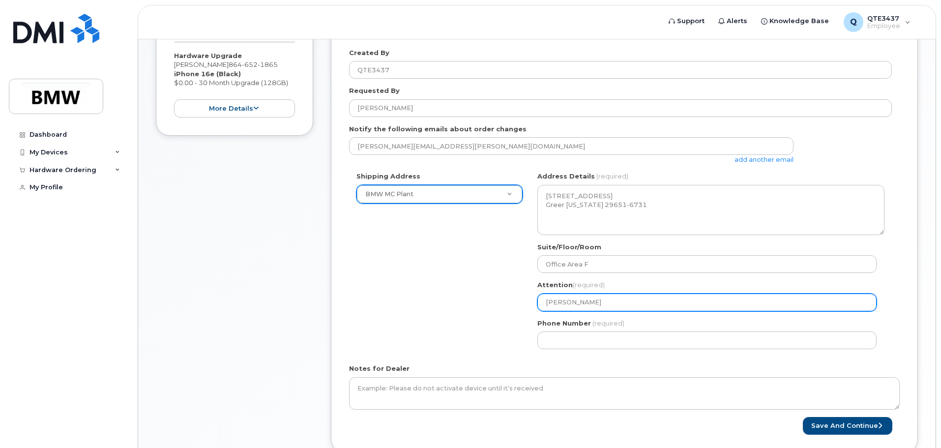
select select
type input "Emilee Davidso"
select select
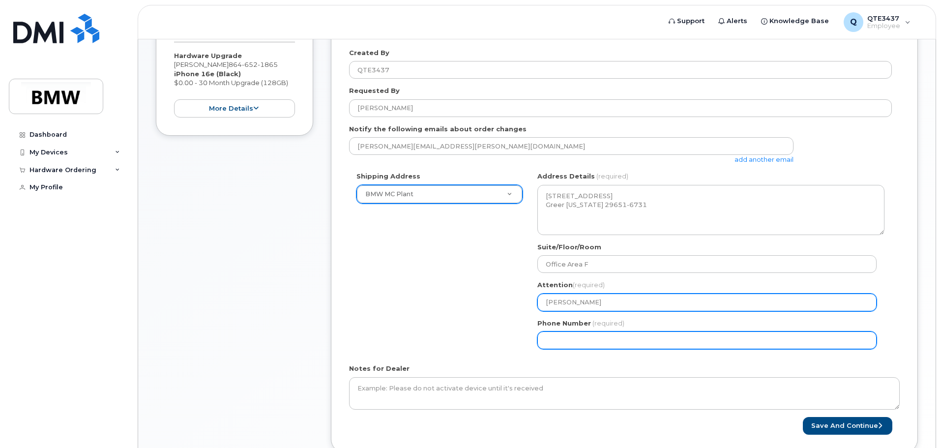
type input "[PERSON_NAME]"
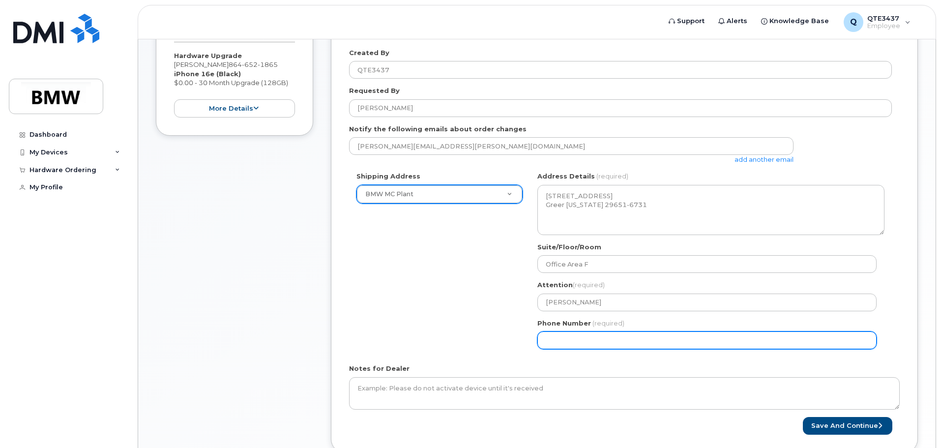
click at [579, 334] on input "Phone Number" at bounding box center [707, 341] width 339 height 18
click at [558, 337] on input "Phone Number" at bounding box center [707, 341] width 339 height 18
select select
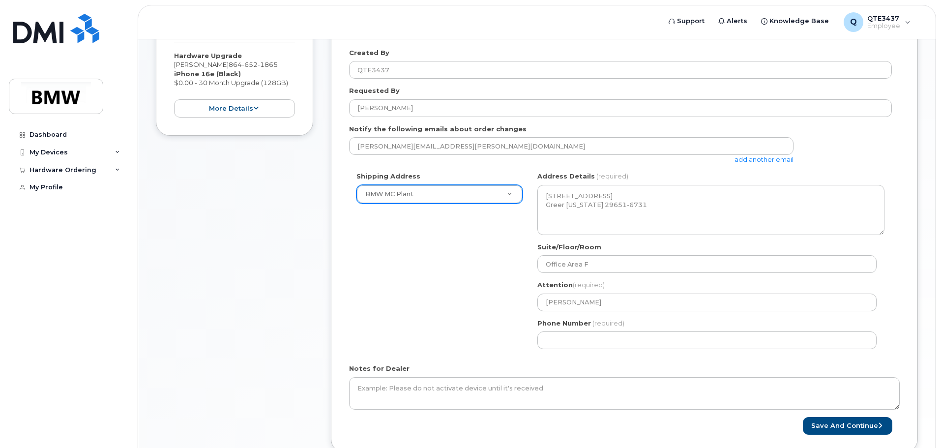
click at [456, 339] on div "Shipping Address BMW MC Plant New Address BMW MC Plant BMW North America Financ…" at bounding box center [620, 264] width 543 height 185
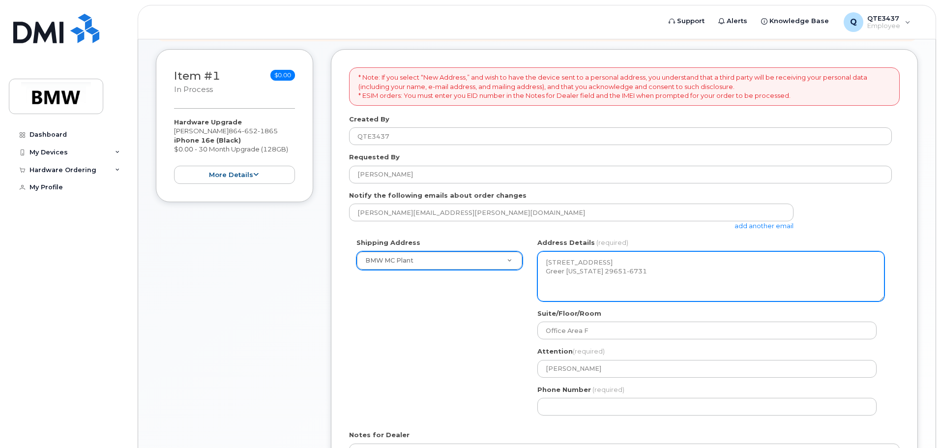
scroll to position [197, 0]
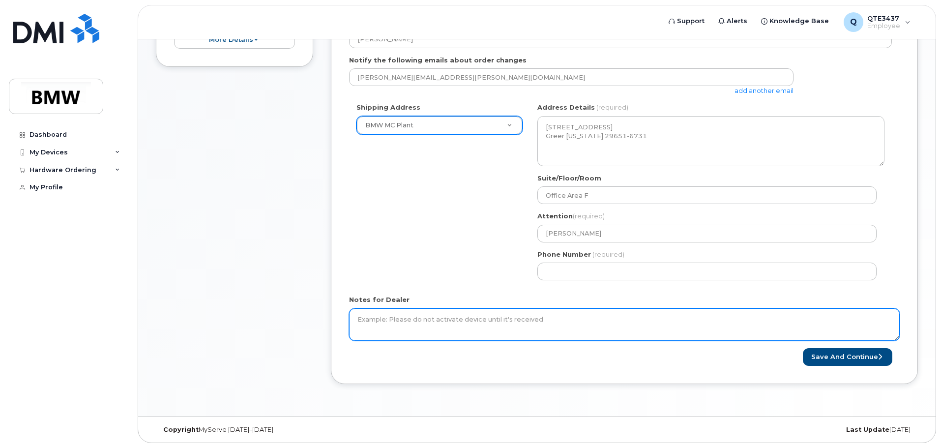
click at [427, 319] on textarea "Notes for Dealer" at bounding box center [624, 324] width 551 height 32
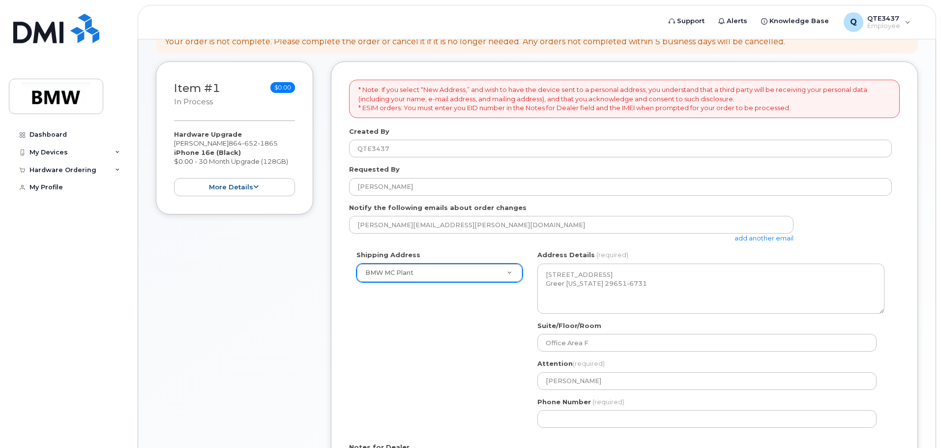
scroll to position [216, 0]
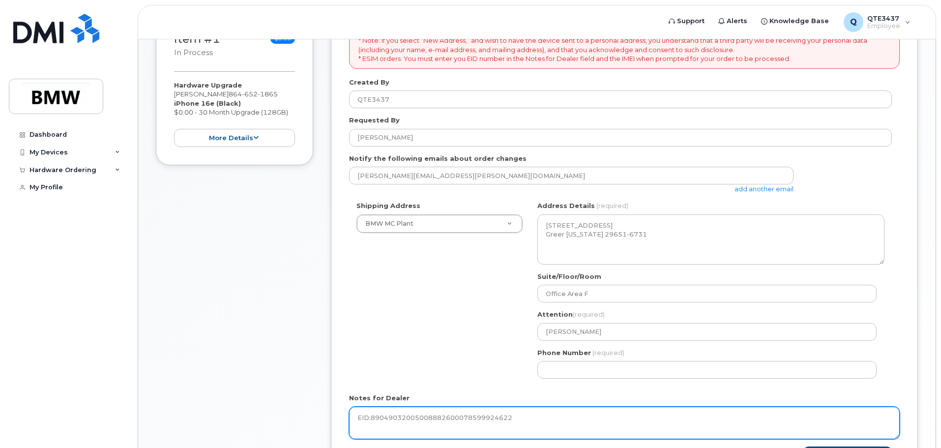
type textarea "EID:89049032005008882600078599924622"
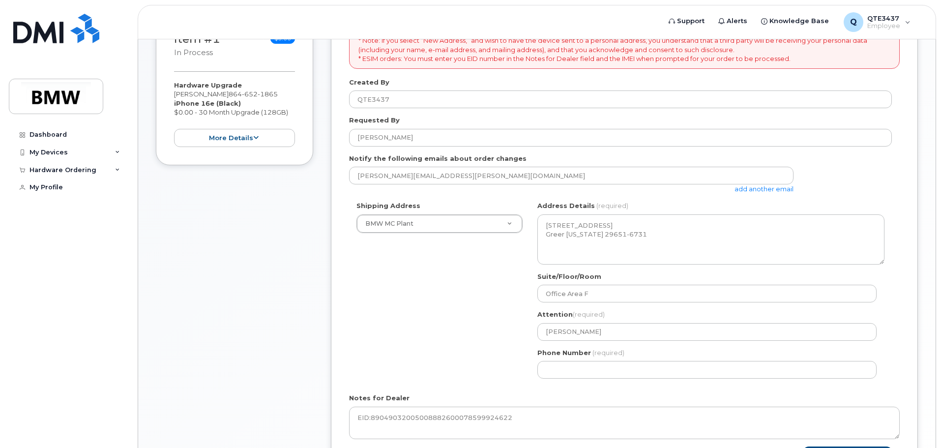
click at [423, 285] on div "Shipping Address BMW MC Plant New Address BMW MC Plant BMW North America Financ…" at bounding box center [620, 293] width 543 height 185
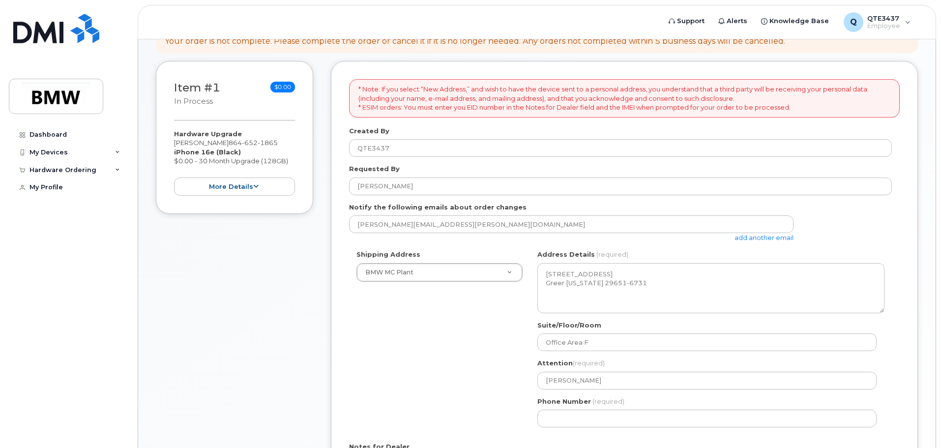
scroll to position [167, 0]
click at [893, 225] on div "Notify the following emails about order changes emilee.davidson@bmwmc.com add a…" at bounding box center [624, 223] width 551 height 40
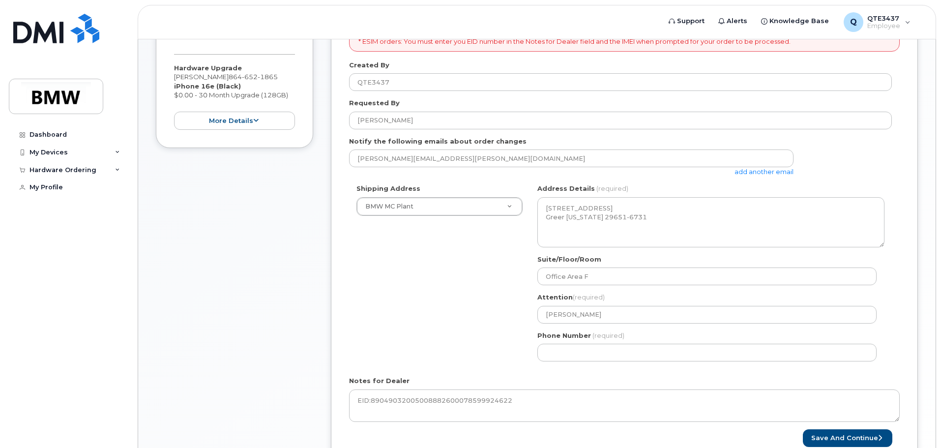
scroll to position [216, 0]
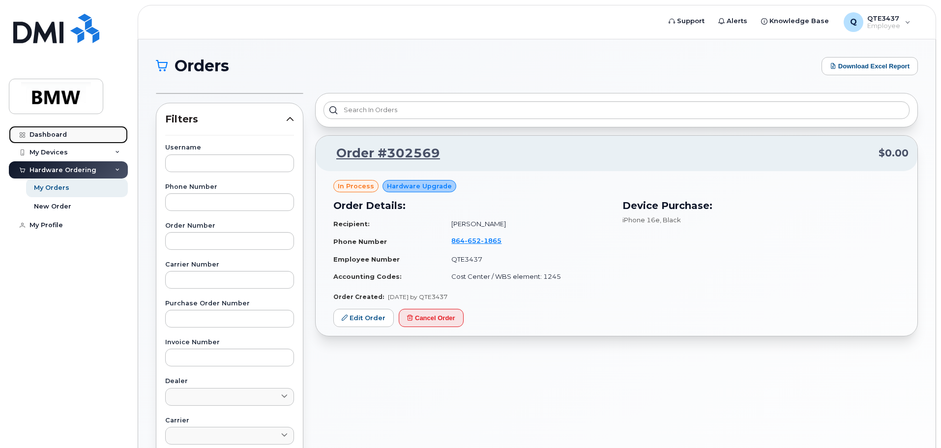
click at [85, 136] on link "Dashboard" at bounding box center [68, 135] width 119 height 18
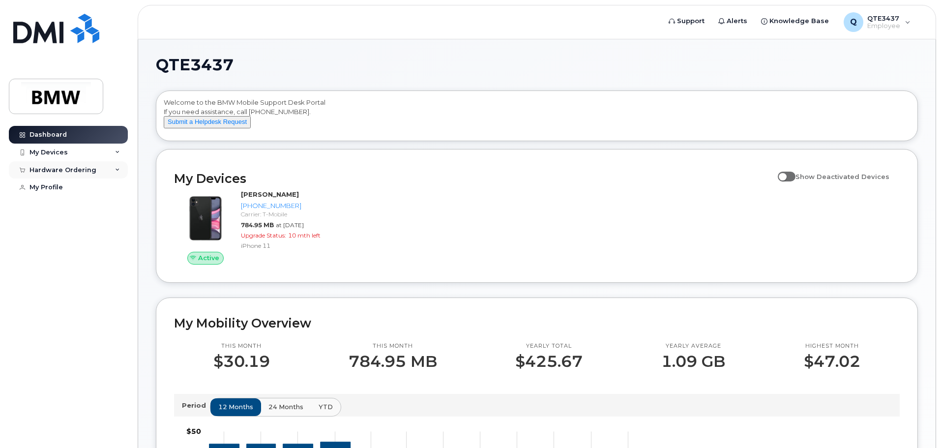
click at [116, 169] on icon at bounding box center [117, 170] width 5 height 5
click at [81, 191] on link "My Orders" at bounding box center [77, 188] width 102 height 19
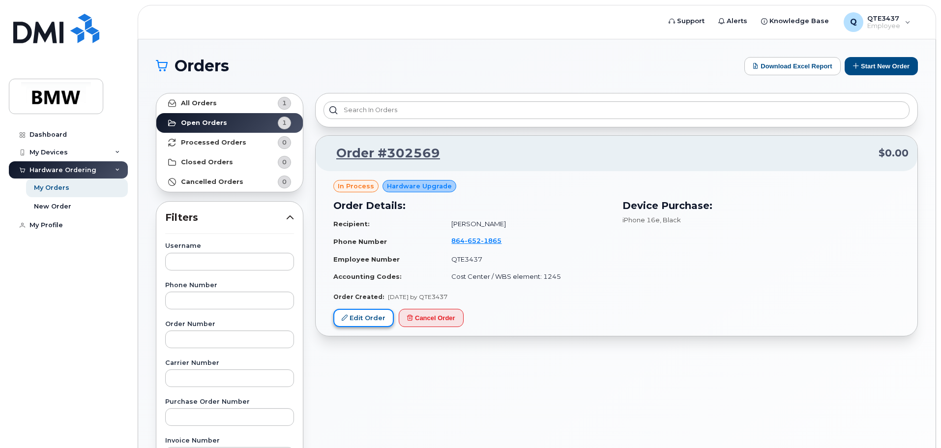
click at [355, 320] on link "Edit Order" at bounding box center [363, 318] width 60 height 18
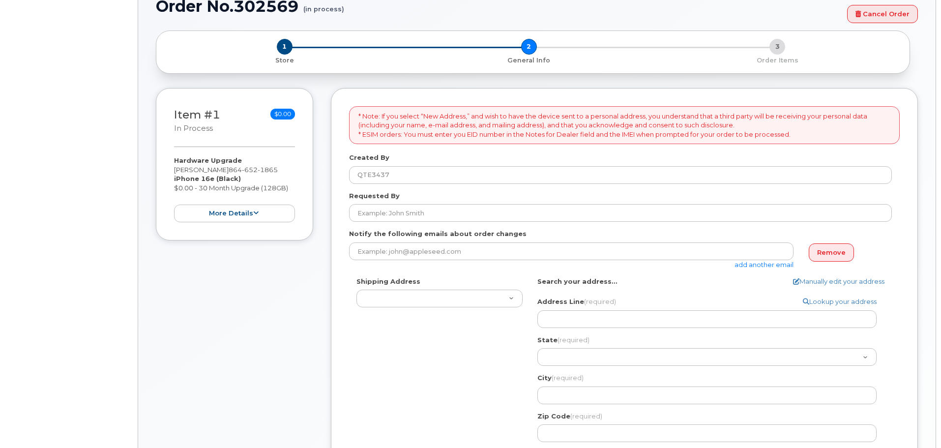
select select
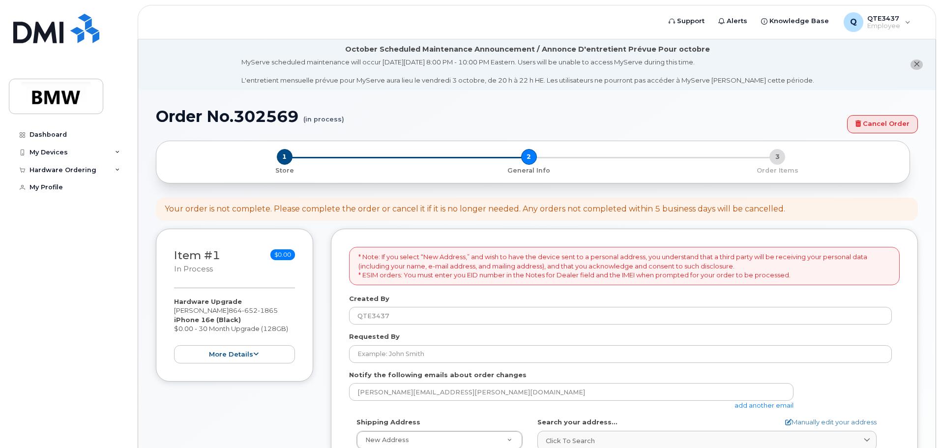
click at [347, 224] on div "× Share This Order If you want to allow others to create or edit orders, share …" at bounding box center [537, 448] width 762 height 614
